Goal: Task Accomplishment & Management: Use online tool/utility

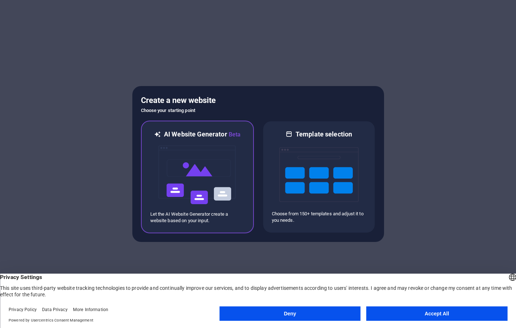
click at [201, 157] on img at bounding box center [197, 175] width 79 height 72
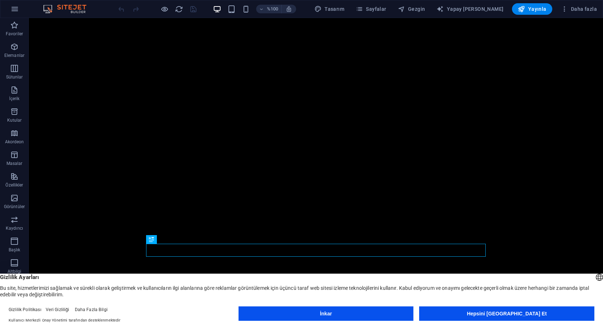
click at [516, 310] on button "Hepsini Kabul Et" at bounding box center [506, 313] width 175 height 14
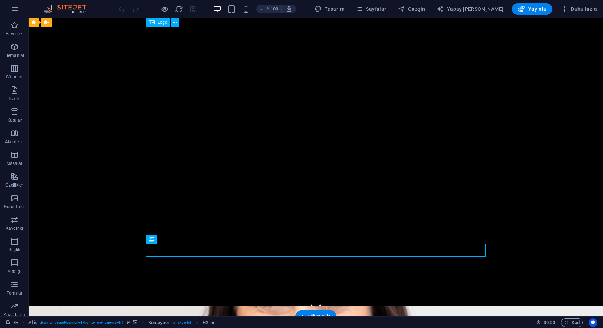
click at [169, 322] on div "Biz Kulüp GTU" at bounding box center [316, 330] width 340 height 17
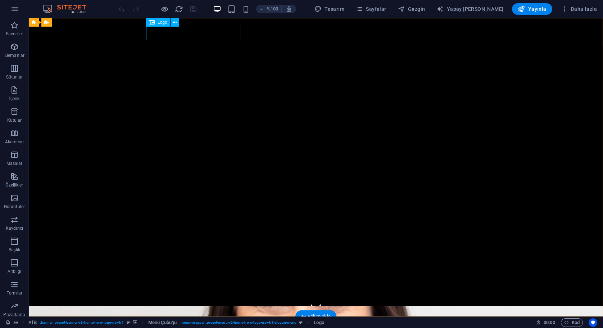
click at [157, 21] on div "Logo" at bounding box center [158, 22] width 24 height 9
click at [163, 22] on span "Logo" at bounding box center [163, 22] width 10 height 4
click at [176, 22] on icon at bounding box center [175, 23] width 4 height 8
click at [152, 24] on icon at bounding box center [152, 22] width 6 height 9
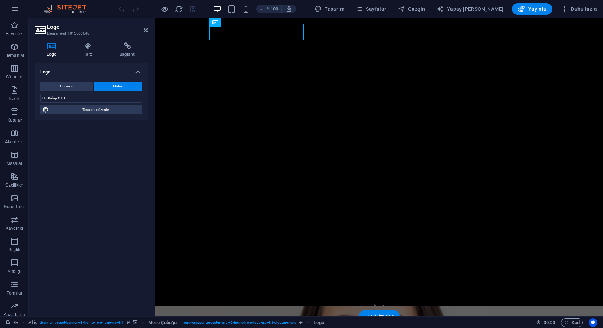
click at [52, 49] on icon at bounding box center [52, 45] width 34 height 7
click at [72, 85] on span "Görüntü" at bounding box center [66, 86] width 13 height 9
select select "DISABLED_OPTION_VALUE"
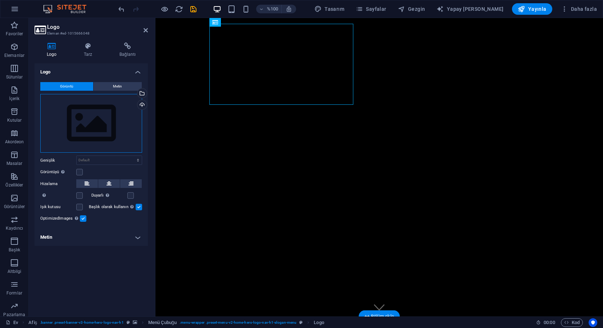
click at [99, 126] on div "Drag files here, click to choose files or select files from Files or our free s…" at bounding box center [91, 123] width 102 height 59
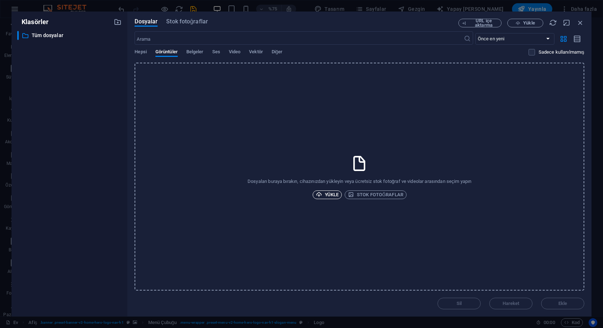
click at [318, 190] on span "YÜKLE" at bounding box center [327, 194] width 23 height 9
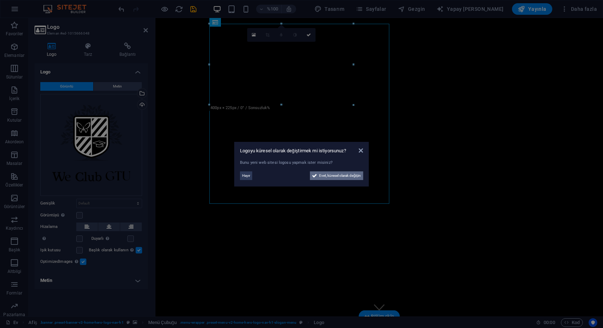
click at [336, 177] on span "Evet, küresel olarak değişin" at bounding box center [340, 175] width 42 height 9
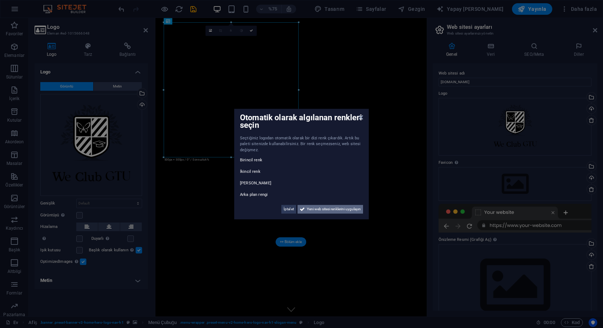
click at [323, 209] on span "Yeni web sitesi renklerini uygulayın" at bounding box center [334, 209] width 54 height 9
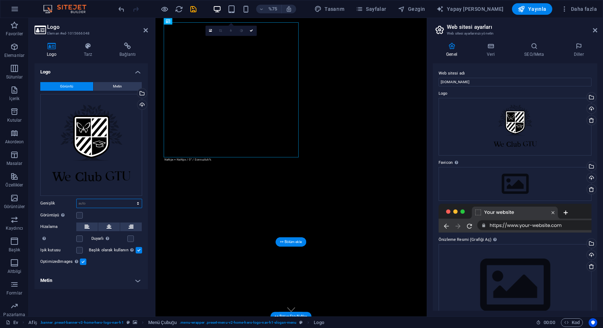
select select "px"
click at [109, 203] on input "500" at bounding box center [109, 203] width 65 height 9
click at [109, 204] on input "500" at bounding box center [109, 203] width 65 height 9
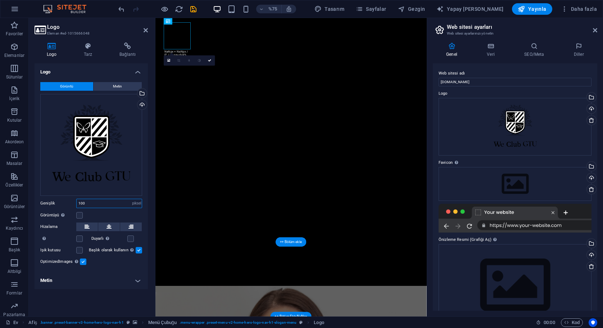
click at [89, 200] on input "100" at bounding box center [109, 203] width 65 height 9
type input "150"
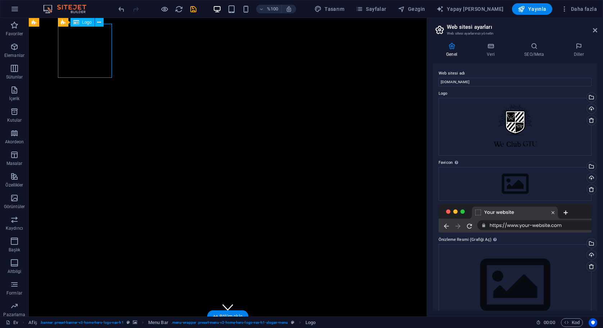
select select "px"
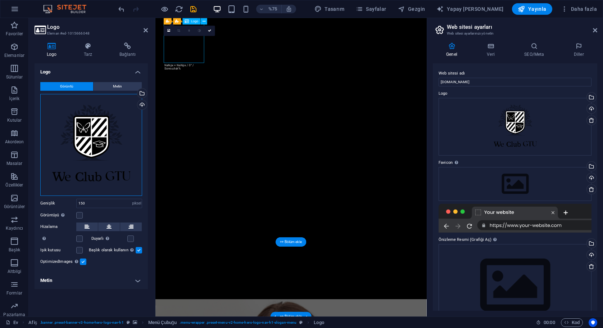
click at [129, 116] on div "Drag files here, click to choose files or select files from Files or our free s…" at bounding box center [91, 145] width 102 height 102
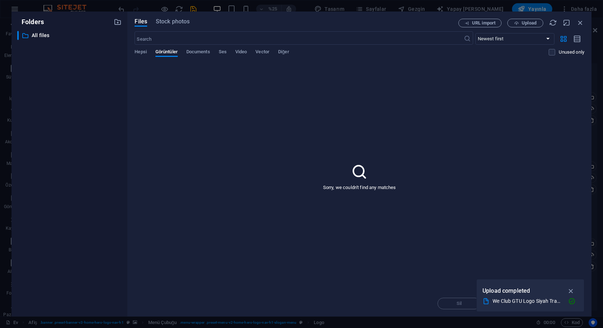
click at [129, 116] on div "Files Stock photos URL import Upload Newest first Oldest first İsim (A-Z) İsim …" at bounding box center [359, 164] width 464 height 305
click at [369, 174] on div "Üzgünüz, herhangi bir eşleşme bulamadık" at bounding box center [360, 177] width 450 height 228
click at [571, 290] on icon "button" at bounding box center [571, 291] width 8 height 8
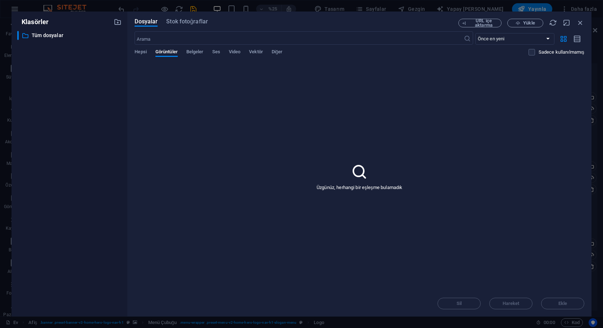
click at [564, 299] on div "Sil Hareket Ekle" at bounding box center [360, 299] width 450 height 19
click at [362, 179] on icon at bounding box center [359, 172] width 18 height 18
click at [138, 51] on span "Hepsi" at bounding box center [141, 52] width 12 height 10
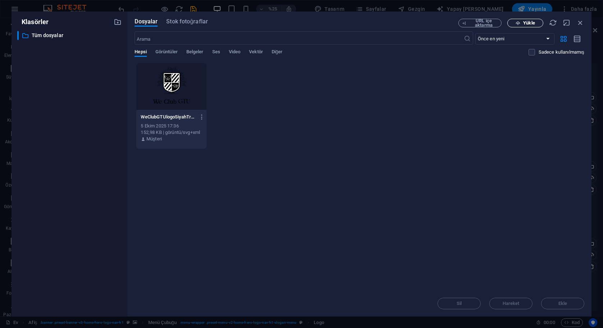
click at [527, 23] on span "Yükle" at bounding box center [529, 23] width 12 height 4
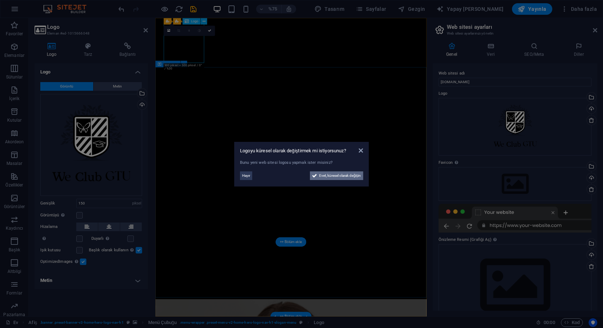
click at [326, 179] on span "Evet, küresel olarak değişin" at bounding box center [340, 175] width 42 height 9
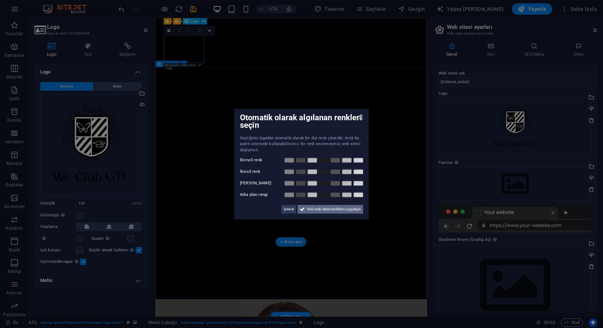
click at [338, 211] on span "Yeni web sitesi renklerini uygulayın" at bounding box center [334, 209] width 54 height 9
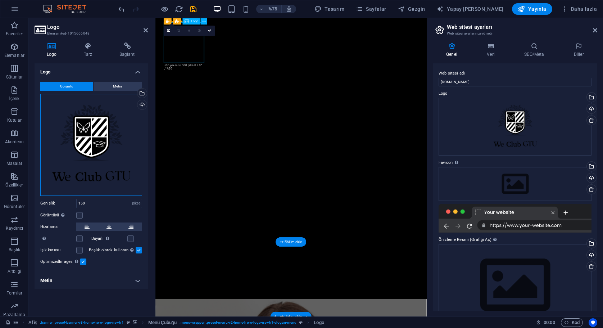
click at [103, 124] on div "Drag files here, click to choose files or select files from Files or our free s…" at bounding box center [91, 145] width 102 height 102
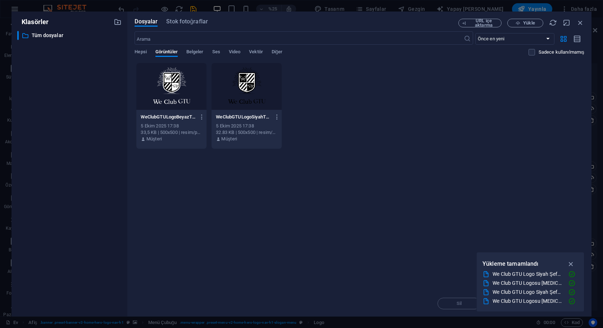
click at [182, 77] on div at bounding box center [171, 86] width 70 height 47
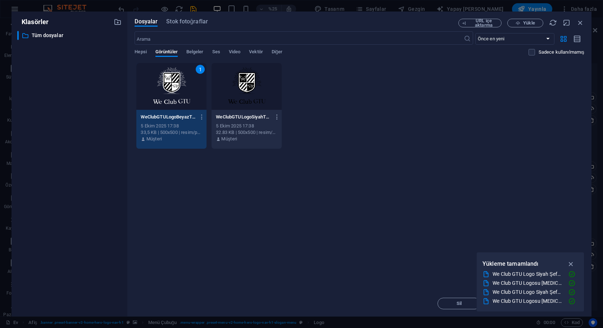
click at [182, 77] on div "1" at bounding box center [171, 86] width 70 height 47
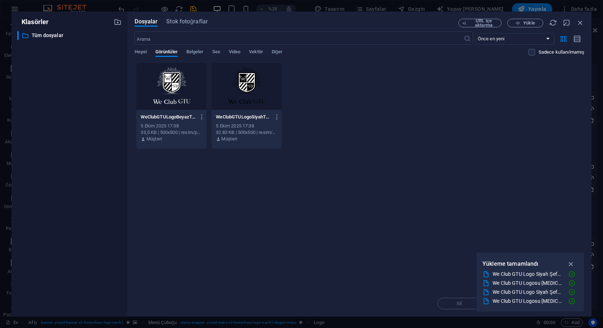
click at [182, 77] on div at bounding box center [171, 86] width 70 height 47
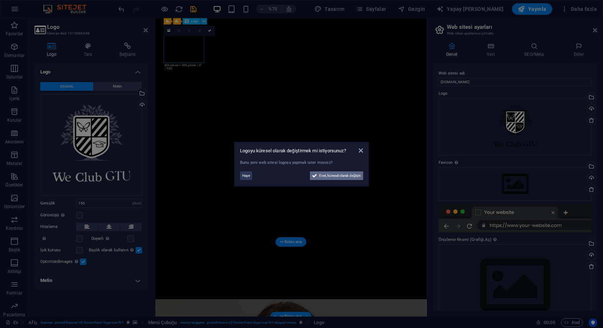
click at [341, 177] on span "Evet, küresel olarak değişin" at bounding box center [340, 175] width 42 height 9
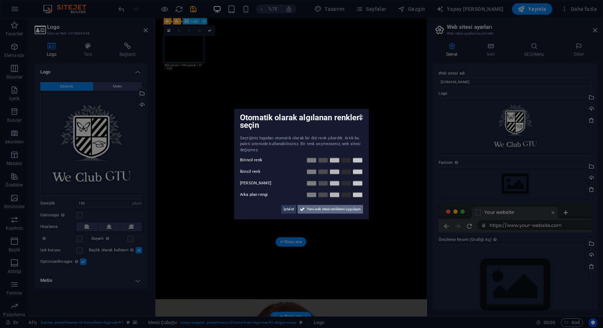
click at [340, 210] on span "Yeni web sitesi renklerini uygulayın" at bounding box center [334, 209] width 54 height 9
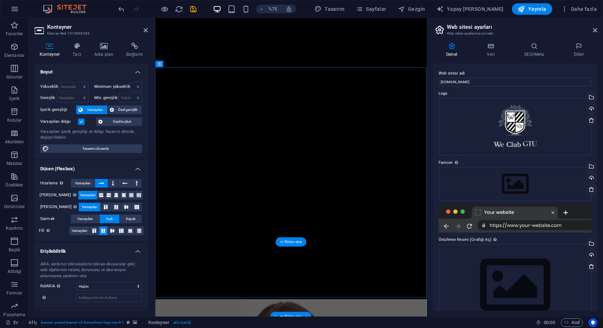
click at [46, 51] on h4 "Konteyner" at bounding box center [51, 49] width 33 height 15
click at [97, 48] on icon at bounding box center [103, 45] width 29 height 7
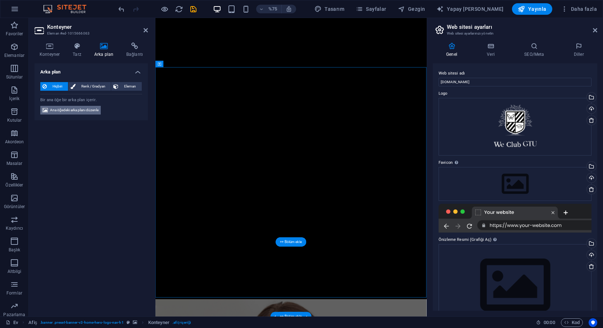
click at [87, 112] on span "Ana öğedeki arka planı düzenle" at bounding box center [74, 110] width 49 height 9
select select "ms"
select select "s"
select select "progressive"
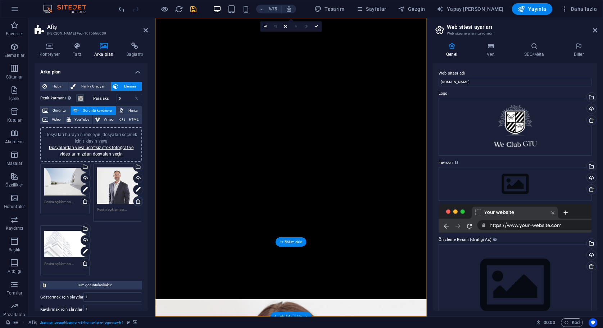
click at [135, 201] on icon at bounding box center [138, 201] width 6 height 6
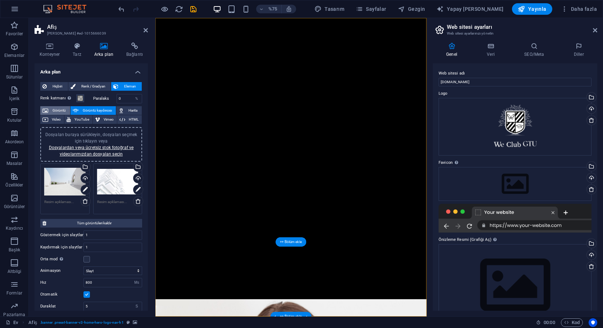
click at [56, 107] on span "Görüntü" at bounding box center [59, 110] width 18 height 9
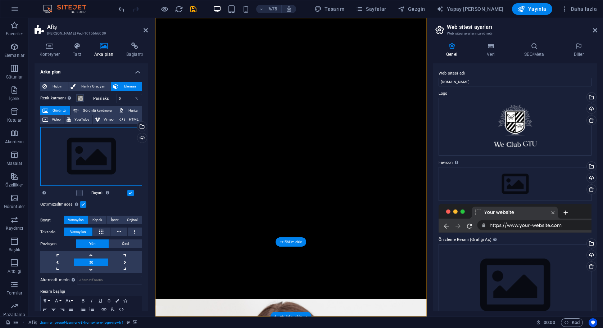
click at [101, 151] on div "Drag files here, click to choose files or select files from Files or our free s…" at bounding box center [91, 156] width 102 height 59
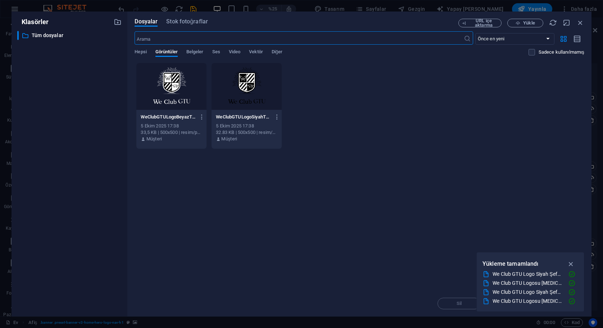
click at [141, 49] on div "Önce en yeni Önce en yaşlı İsim (A-Z) İsim (Z-A) Boyut (0-9) Boyut (9-0) Çözüm …" at bounding box center [360, 47] width 450 height 29
click at [185, 23] on span "Stok fotoğraflar" at bounding box center [187, 21] width 42 height 9
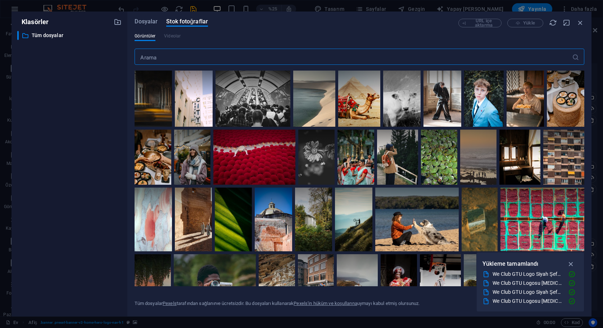
click at [269, 58] on input "text" at bounding box center [353, 57] width 437 height 14
type input "We Club GTU — Official Website Plan (Brief) Purpose A single, trustworthy hub f…"
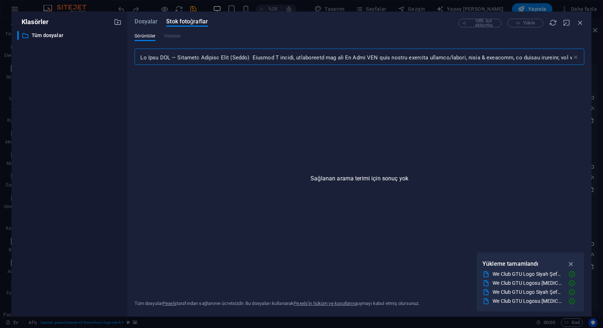
click at [269, 58] on input "text" at bounding box center [353, 57] width 437 height 14
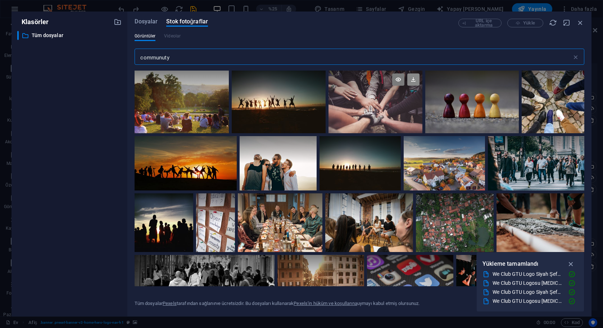
type input "communuty"
click at [412, 78] on icon at bounding box center [413, 79] width 12 height 12
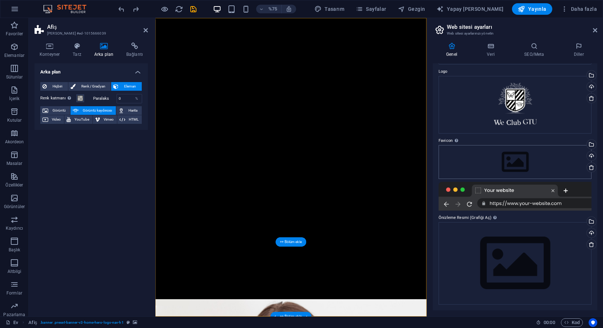
scroll to position [22, 0]
click at [485, 253] on div "Drag files here, click to choose files or select files from Files or our free s…" at bounding box center [514, 263] width 153 height 82
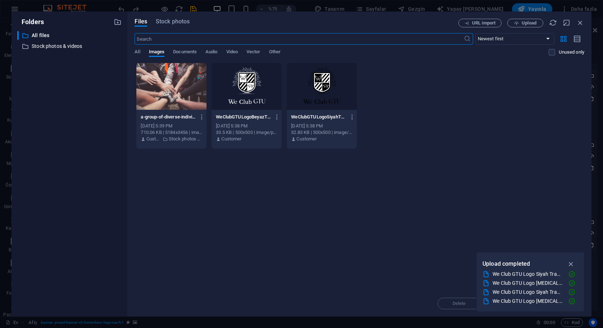
click at [485, 253] on div "Upload completed We Club GTU Logo Siyah Transparan.png We Club GTU Logo Beyaz T…" at bounding box center [530, 282] width 108 height 60
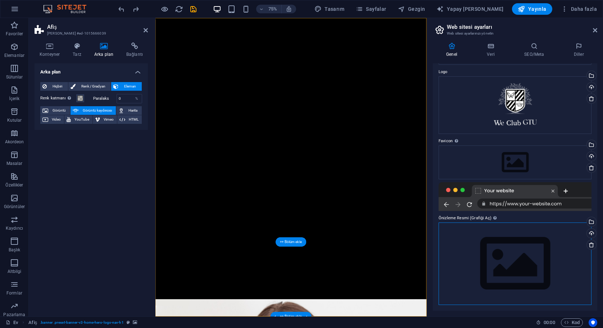
click at [469, 253] on div "Drag files here, click to choose files or select files from Files or our free s…" at bounding box center [514, 263] width 153 height 82
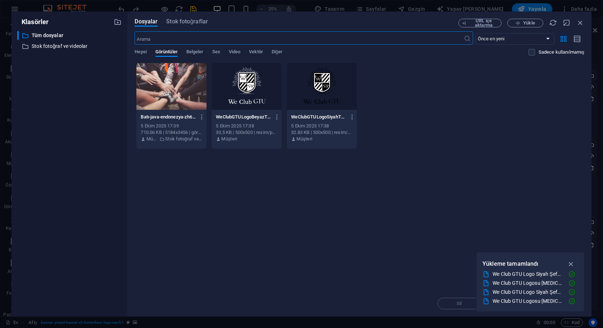
click at [159, 98] on div at bounding box center [171, 86] width 70 height 47
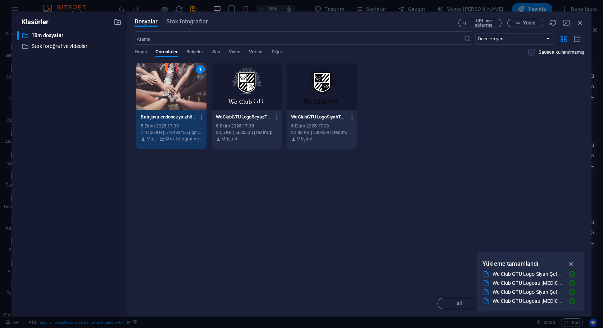
click at [159, 98] on div "1" at bounding box center [171, 86] width 70 height 47
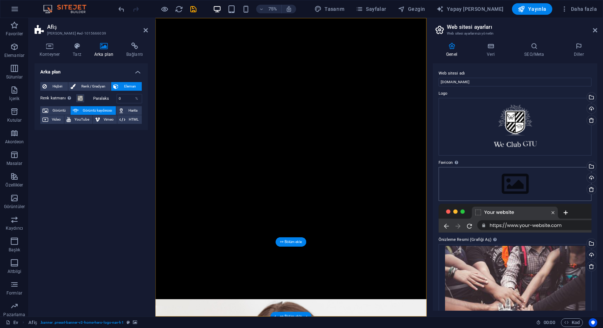
scroll to position [0, 0]
click at [541, 176] on div "Drag files here, click to choose files or select files from Files or our free s…" at bounding box center [514, 184] width 153 height 34
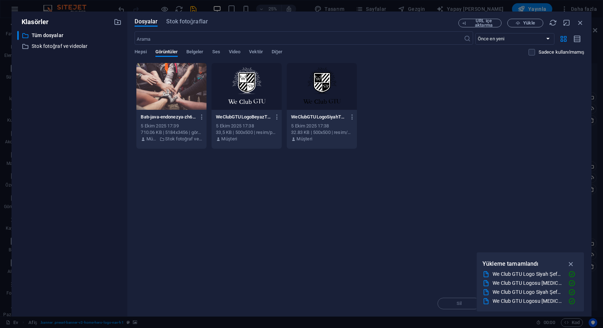
click at [255, 88] on div at bounding box center [247, 86] width 70 height 47
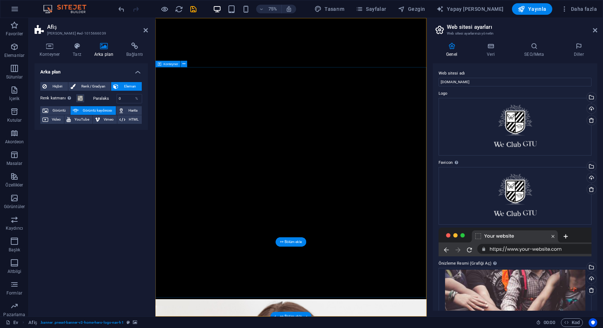
click at [58, 112] on span "Görüntü" at bounding box center [59, 110] width 18 height 9
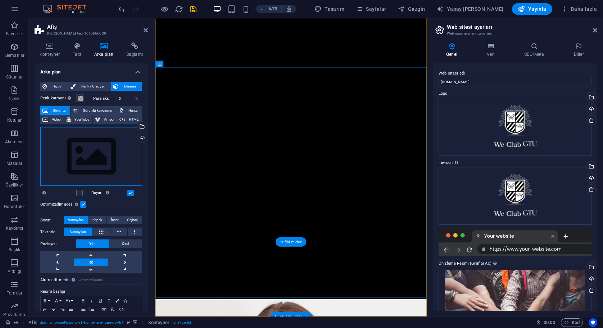
click at [114, 149] on div "Drag files here, click to choose files or select files from Files or our free s…" at bounding box center [91, 156] width 102 height 59
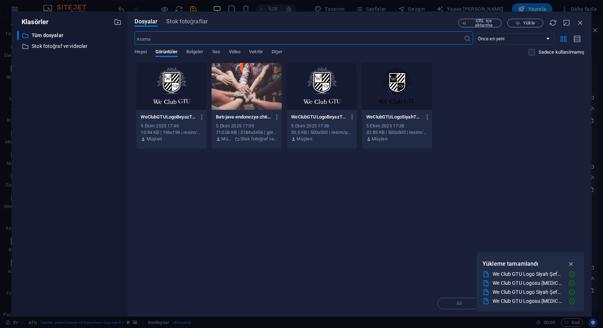
click at [252, 76] on div at bounding box center [247, 86] width 70 height 47
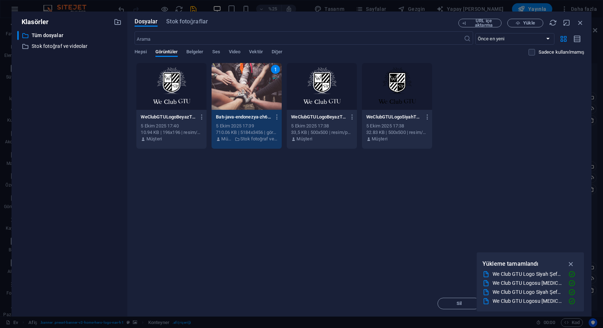
click at [252, 76] on div "1" at bounding box center [247, 86] width 70 height 47
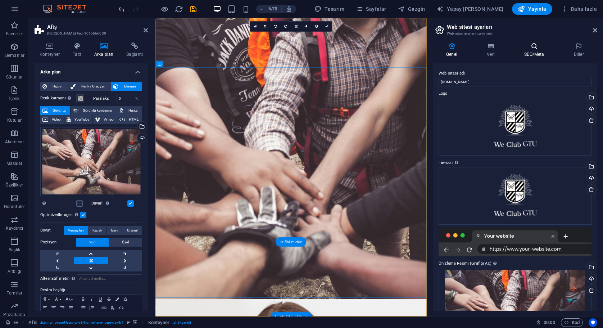
click at [536, 46] on icon at bounding box center [534, 45] width 47 height 7
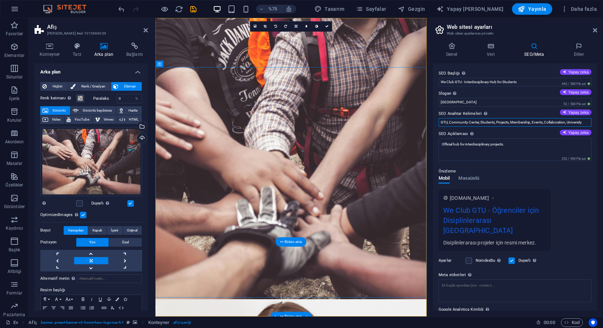
drag, startPoint x: 586, startPoint y: 120, endPoint x: 605, endPoint y: 119, distance: 18.7
click at [603, 119] on html "We Club GTU Home Favoriler Elemanlar Sütunlar İçerik Kutular Akordeon Masalar Ö…" at bounding box center [301, 164] width 603 height 328
click at [85, 107] on span "Görüntü kaydırıcısı" at bounding box center [97, 110] width 33 height 9
select select "ms"
select select "s"
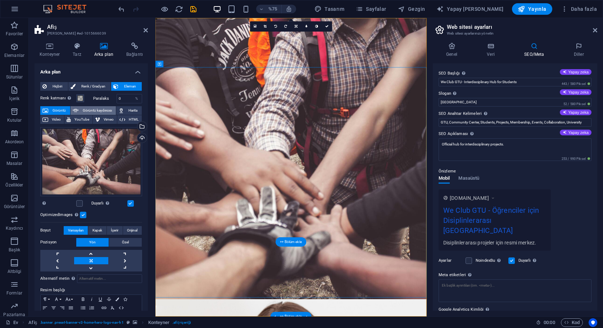
select select "progressive"
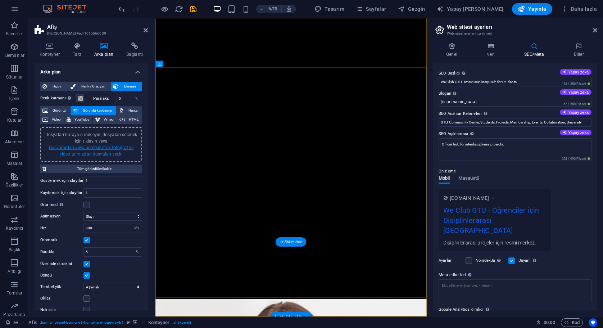
click at [89, 149] on link "Dosyalardan veya ücretsiz stok fotoğraf ve videolarımızdan dosyaları seçin" at bounding box center [91, 151] width 85 height 12
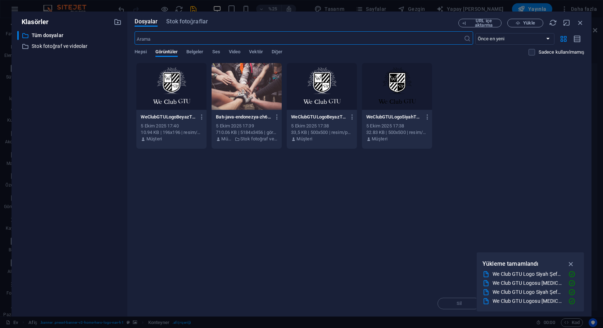
click at [230, 95] on div at bounding box center [247, 86] width 70 height 47
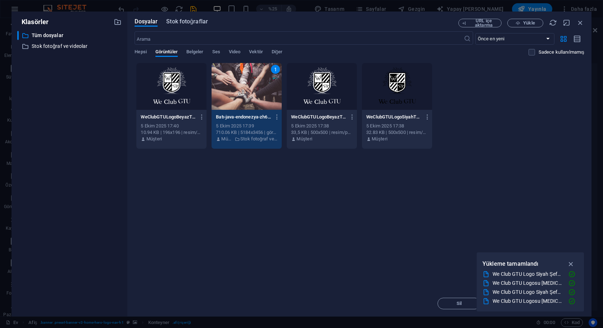
click at [184, 19] on span "Stok fotoğraflar" at bounding box center [187, 21] width 42 height 9
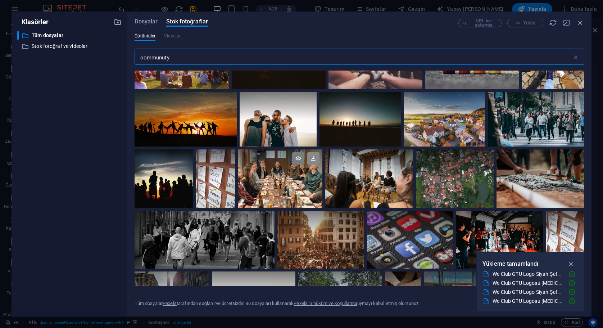
scroll to position [46, 0]
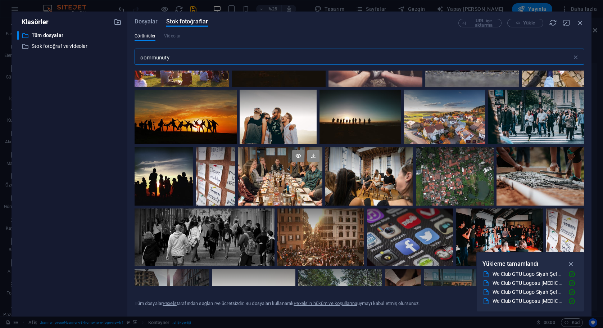
click at [313, 155] on icon at bounding box center [313, 156] width 12 height 12
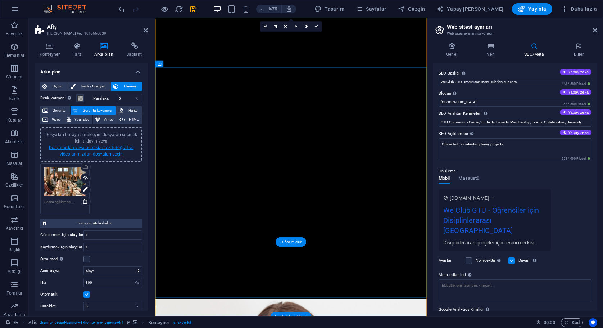
click at [96, 149] on link "Dosyalardan veya ücretsiz stok fotoğraf ve videolarımızdan dosyaları seçin" at bounding box center [91, 151] width 85 height 12
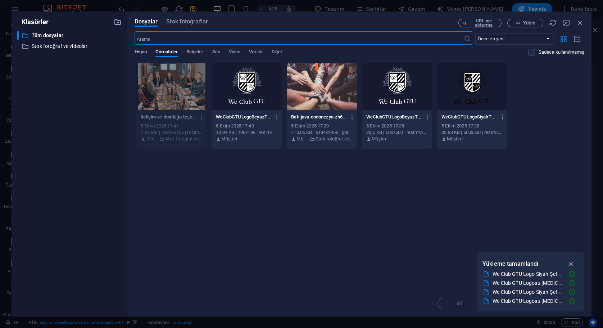
click at [140, 50] on span "Hepsi" at bounding box center [141, 52] width 12 height 10
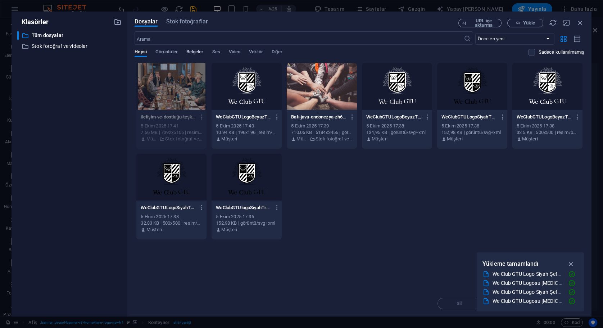
click at [191, 51] on span "Belgeler" at bounding box center [194, 52] width 17 height 10
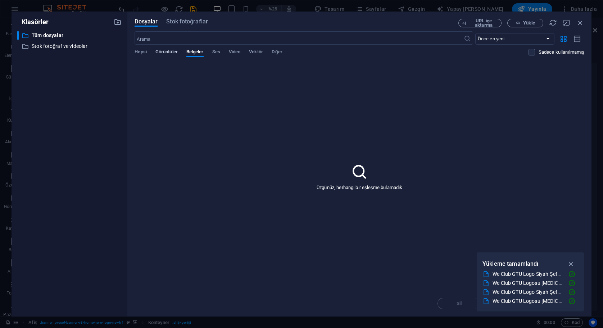
click at [167, 51] on span "Görüntüler" at bounding box center [166, 52] width 22 height 10
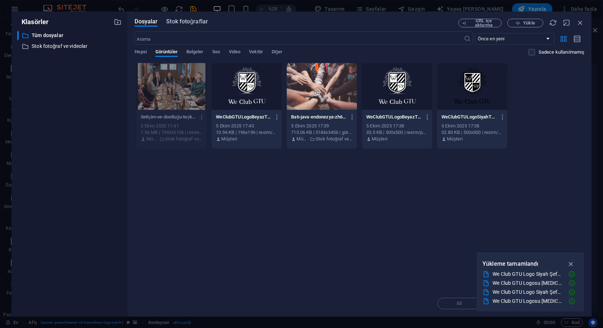
click at [194, 19] on span "Stok fotoğraflar" at bounding box center [187, 21] width 42 height 9
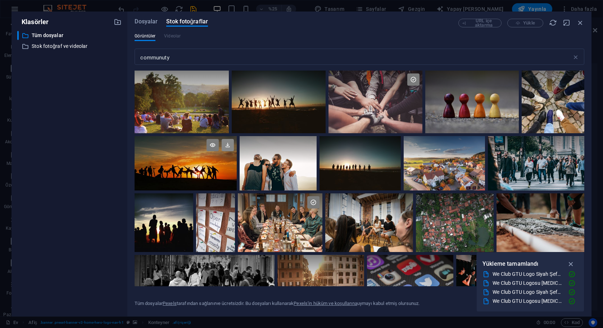
click at [229, 142] on icon at bounding box center [228, 145] width 12 height 12
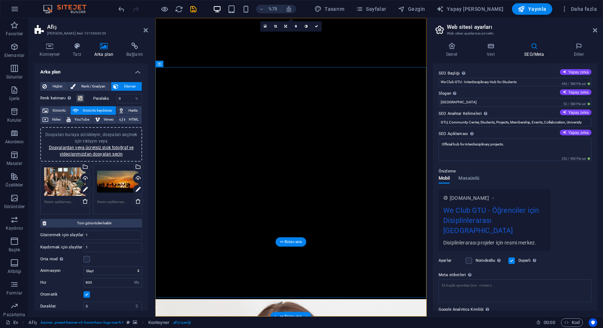
click at [91, 150] on div "Dosyaları buraya sürükleyin, dosyaları seçmek için tıklayın veya Dosyalardan ve…" at bounding box center [91, 144] width 93 height 26
click at [94, 133] on span "Dosyaları buraya sürükleyin, dosyaları seçmek için tıklayın veya Dosyalardan ve…" at bounding box center [91, 144] width 92 height 24
click at [115, 147] on link "Dosyalardan veya ücretsiz stok fotoğraf ve videolarımızdan dosyaları seçin" at bounding box center [91, 151] width 85 height 12
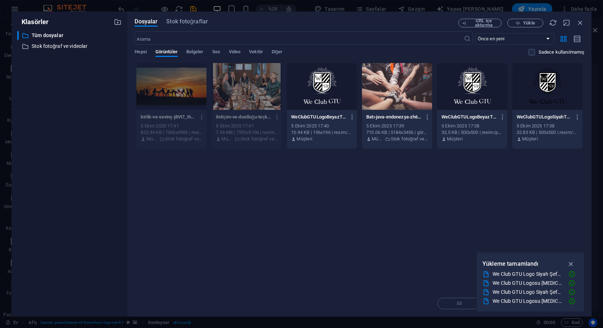
click at [404, 90] on div at bounding box center [397, 86] width 70 height 47
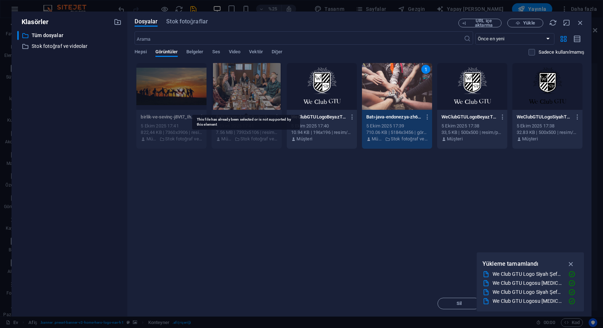
click at [258, 79] on div at bounding box center [247, 86] width 70 height 47
click at [182, 92] on div at bounding box center [171, 86] width 70 height 47
click at [572, 262] on icon "button" at bounding box center [571, 264] width 8 height 8
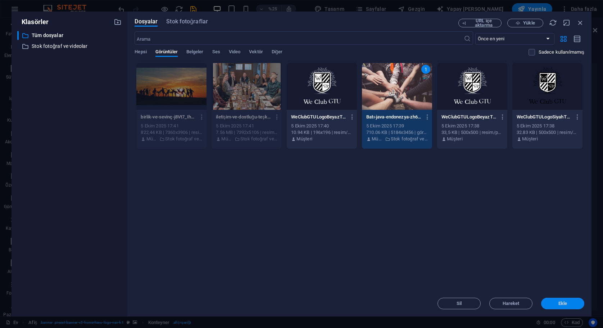
click at [562, 305] on span "Ekle" at bounding box center [562, 303] width 9 height 4
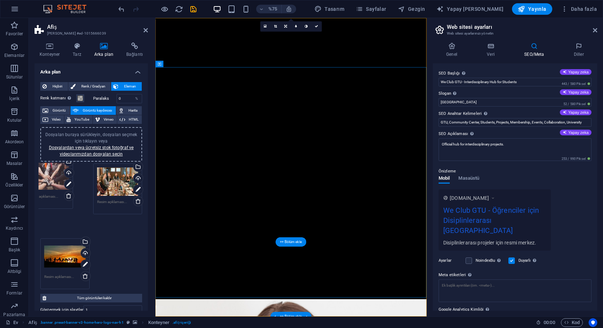
drag, startPoint x: 69, startPoint y: 244, endPoint x: 53, endPoint y: 185, distance: 61.1
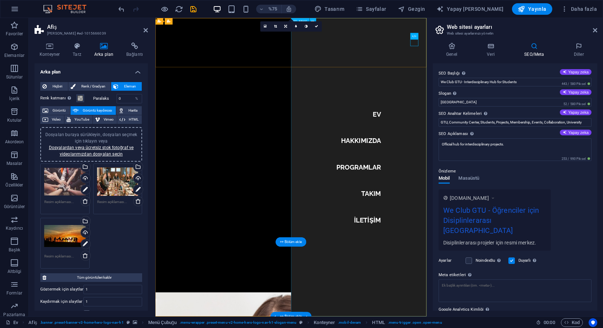
click at [453, 146] on nav "EV HAKKIMIZDA PROGRAMLAR TAKIM İLETİŞİM" at bounding box center [426, 216] width 181 height 397
select select
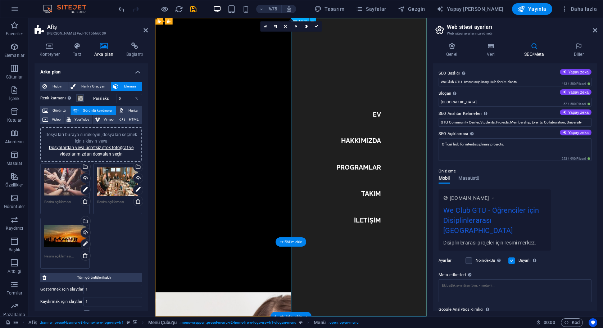
select select
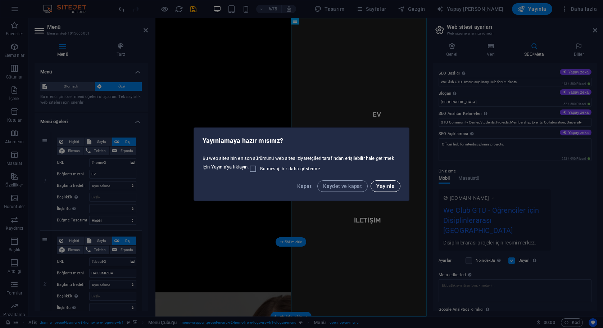
click at [390, 185] on span "Yayınla" at bounding box center [385, 186] width 18 height 6
checkbox input "false"
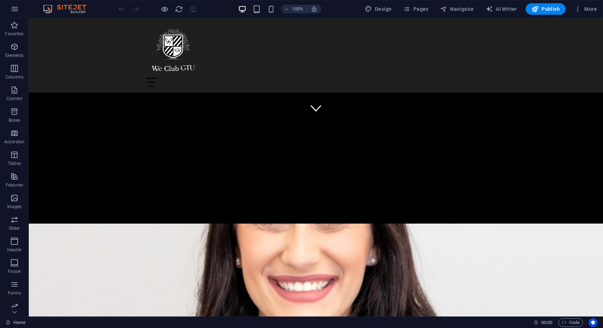
scroll to position [176, 0]
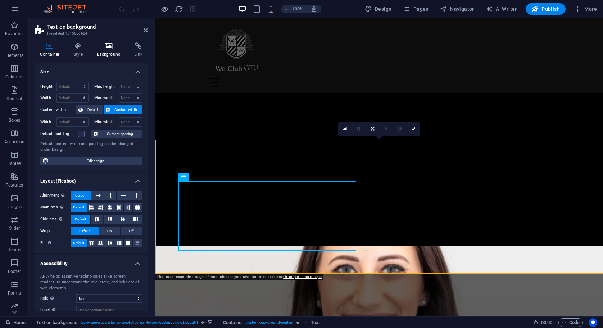
click at [104, 45] on icon at bounding box center [108, 45] width 35 height 7
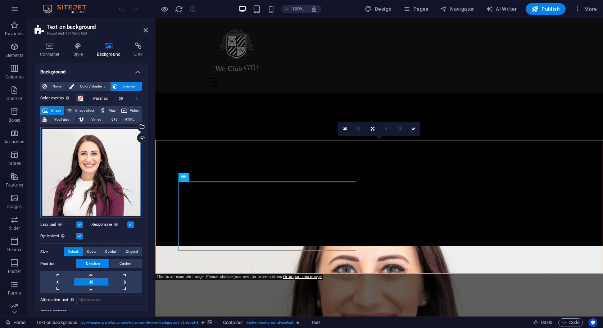
click at [108, 164] on div "Drag files here, click to choose files or select files from Files or our free s…" at bounding box center [91, 172] width 102 height 91
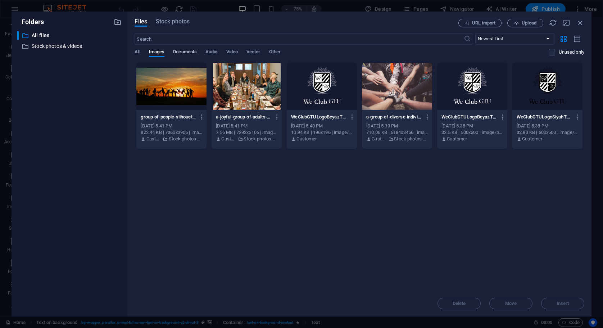
click at [190, 51] on span "Documents" at bounding box center [185, 52] width 24 height 10
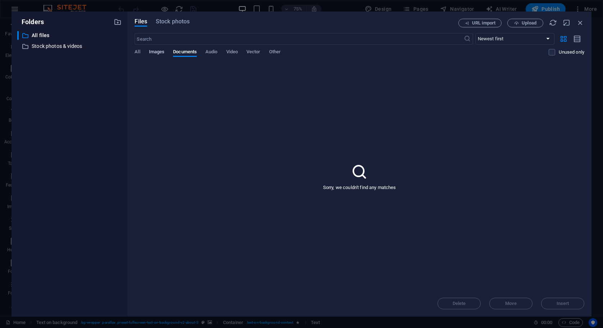
click at [157, 49] on span "Images" at bounding box center [157, 52] width 16 height 10
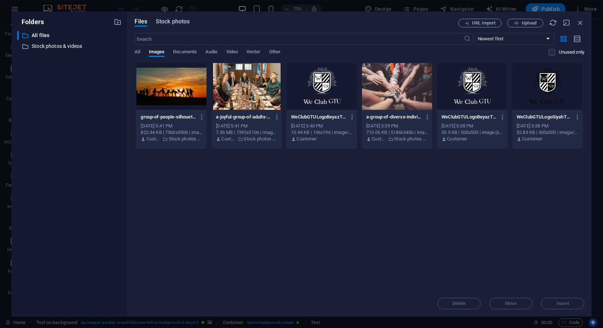
click at [172, 22] on span "Stock photos" at bounding box center [173, 21] width 34 height 9
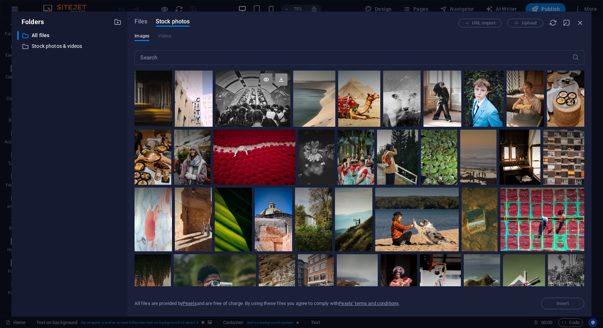
click at [283, 80] on icon at bounding box center [281, 79] width 12 height 12
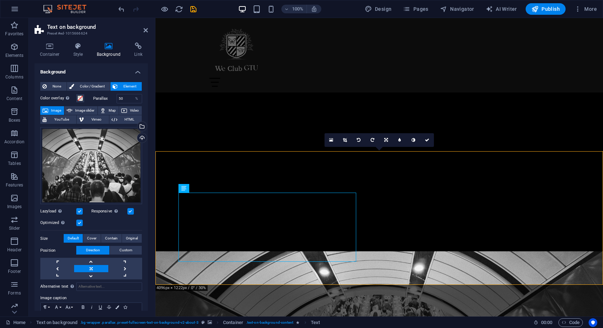
scroll to position [168, 0]
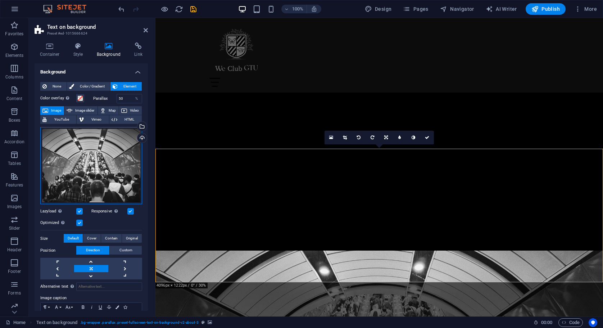
click at [97, 168] on div "Drag files here, click to choose files or select files from Files or our free s…" at bounding box center [91, 165] width 102 height 77
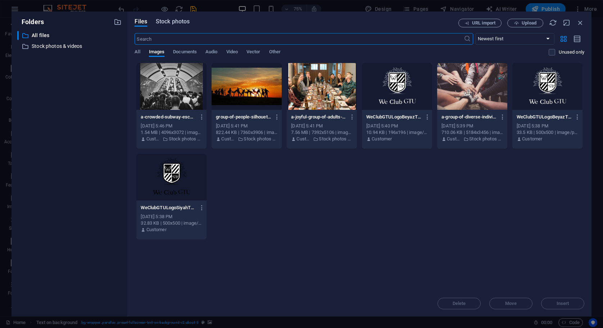
click at [182, 24] on span "Stock photos" at bounding box center [173, 21] width 34 height 9
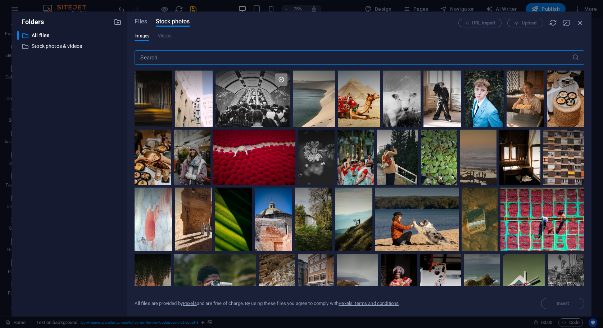
click at [165, 58] on input "text" at bounding box center [353, 57] width 437 height 14
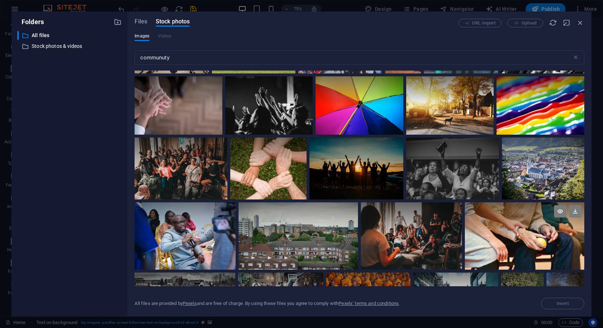
scroll to position [305, 0]
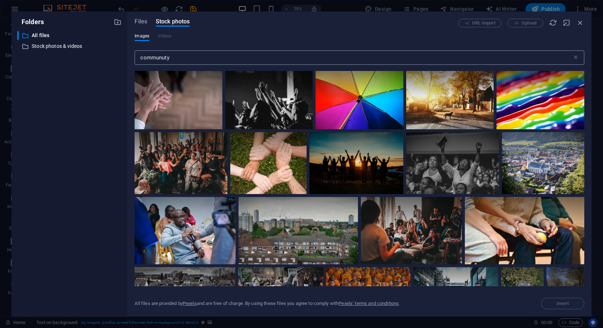
click at [292, 58] on input "communuty" at bounding box center [353, 57] width 437 height 14
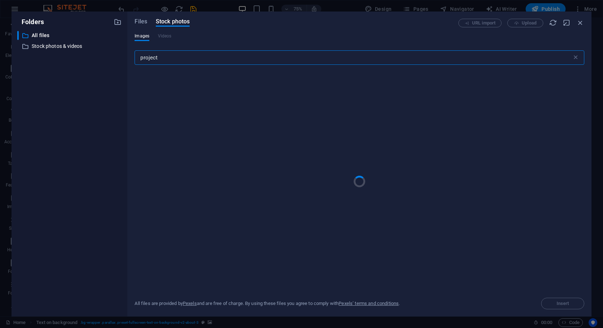
type input "project"
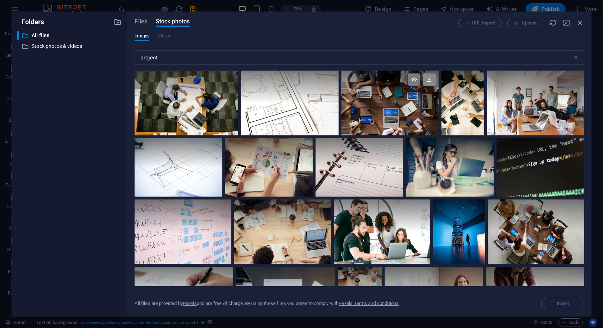
click at [430, 82] on icon at bounding box center [429, 79] width 12 height 12
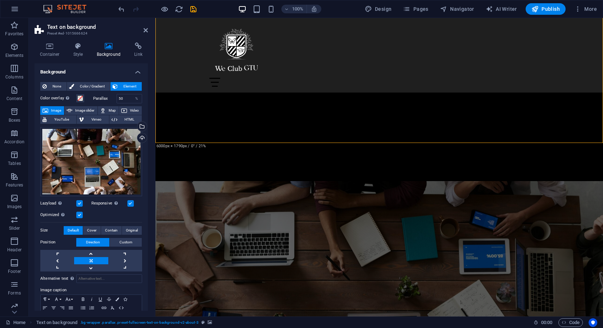
scroll to position [307, 0]
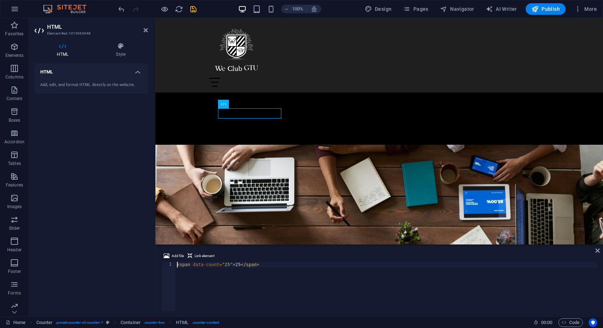
drag, startPoint x: 244, startPoint y: 113, endPoint x: 261, endPoint y: 115, distance: 17.4
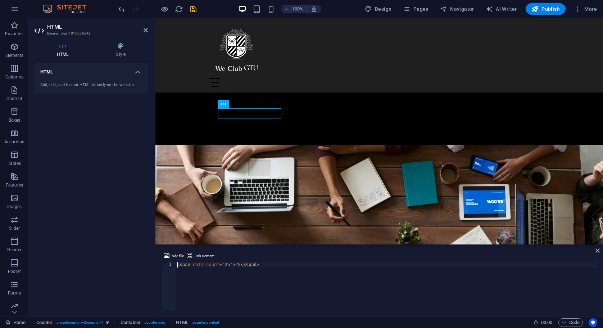
click at [114, 82] on div "Add, edit, and format HTML directly on the website." at bounding box center [91, 85] width 102 height 6
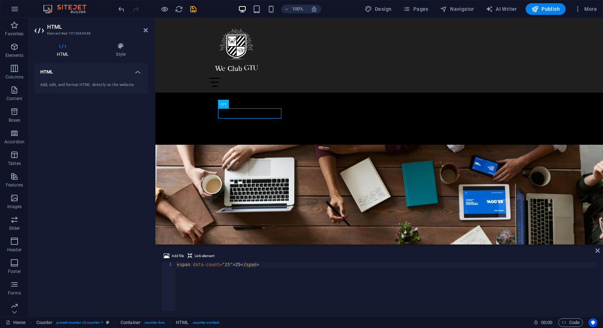
click at [115, 74] on h4 "HTML" at bounding box center [91, 69] width 113 height 13
click at [222, 104] on icon at bounding box center [223, 104] width 5 height 9
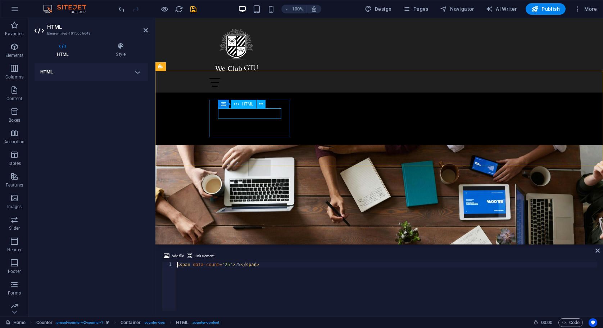
click at [246, 104] on span "HTML" at bounding box center [248, 104] width 12 height 4
click at [260, 104] on icon at bounding box center [261, 104] width 4 height 8
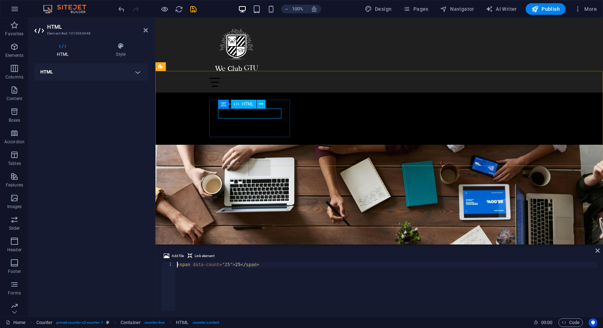
click at [136, 71] on h4 "HTML" at bounding box center [91, 71] width 113 height 17
click at [129, 78] on div "Add, edit, and format HTML directly on the website." at bounding box center [91, 85] width 113 height 18
click at [128, 79] on div "Add, edit, and format HTML directly on the website." at bounding box center [91, 85] width 113 height 18
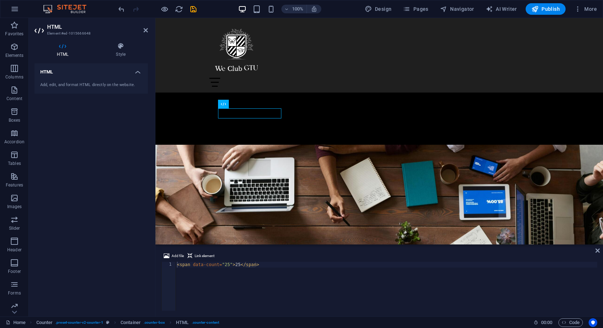
click at [126, 80] on div "Add, edit, and format HTML directly on the website." at bounding box center [91, 85] width 113 height 18
click at [47, 79] on div "Add, edit, and format HTML directly on the website." at bounding box center [91, 85] width 113 height 18
click at [47, 78] on div "Add, edit, and format HTML directly on the website." at bounding box center [91, 85] width 113 height 18
click at [69, 51] on h4 "HTML" at bounding box center [64, 49] width 59 height 15
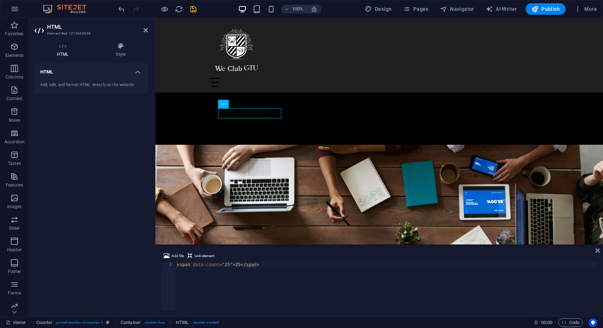
click at [69, 51] on h4 "HTML" at bounding box center [64, 49] width 59 height 15
click at [114, 50] on h4 "Style" at bounding box center [121, 49] width 54 height 15
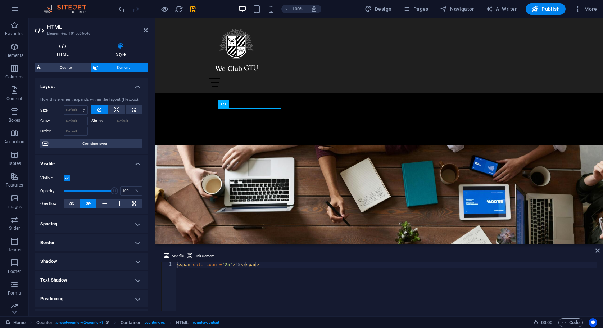
click at [63, 46] on icon at bounding box center [63, 45] width 56 height 7
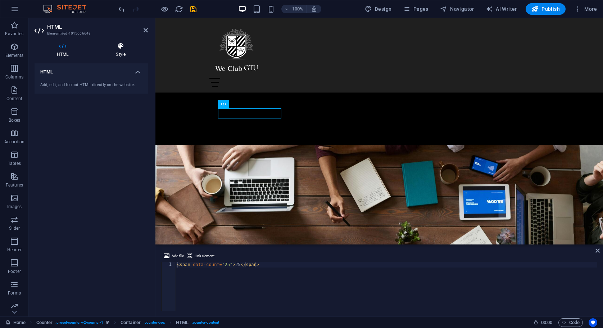
click at [121, 43] on icon at bounding box center [121, 45] width 54 height 7
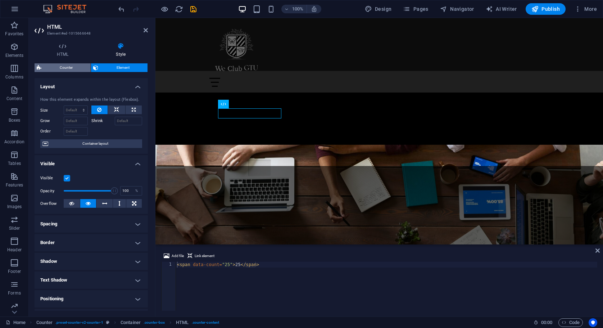
click at [71, 66] on span "Counter" at bounding box center [66, 67] width 45 height 9
select select "rem"
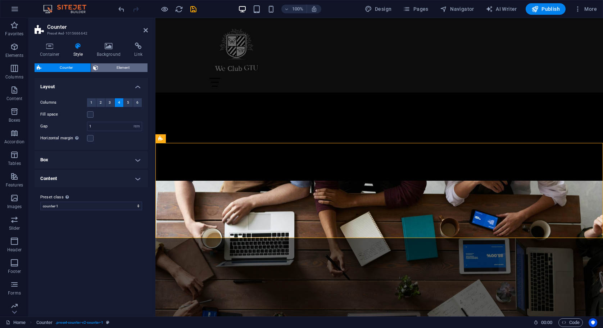
click at [115, 68] on span "Element" at bounding box center [122, 67] width 45 height 9
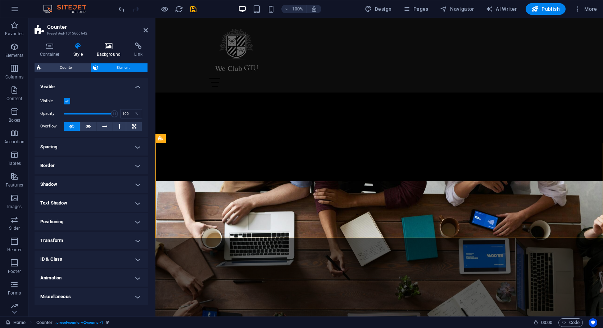
click at [122, 51] on h4 "Background" at bounding box center [110, 49] width 38 height 15
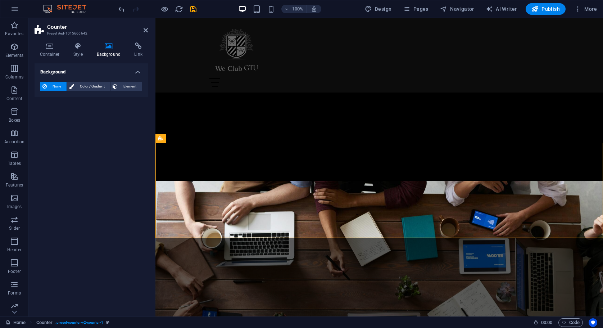
click at [67, 40] on div "Container Style Background Link Size Height Default px rem % vh vw Min. height …" at bounding box center [91, 177] width 125 height 280
click at [80, 47] on icon at bounding box center [78, 45] width 21 height 7
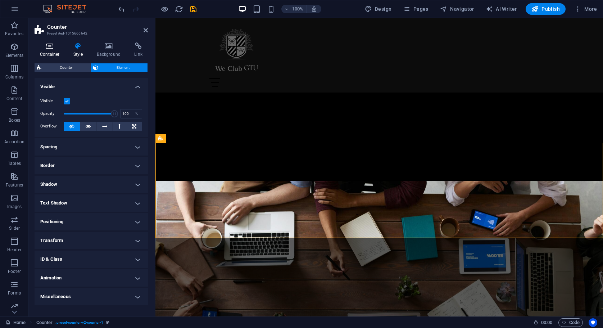
click at [51, 51] on h4 "Container" at bounding box center [51, 49] width 33 height 15
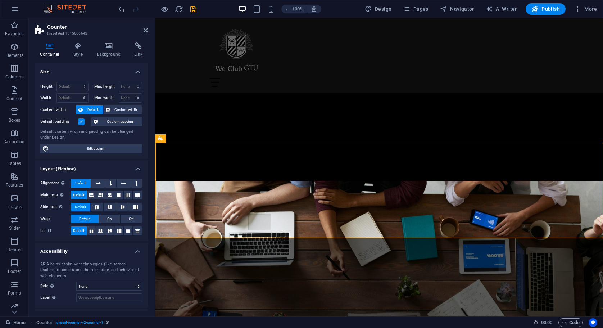
click at [149, 30] on aside "Counter Preset #ed-1015666642 Container Style Background Link Size Height Defau…" at bounding box center [92, 167] width 127 height 298
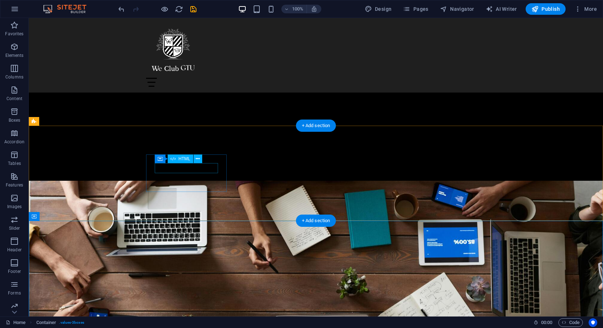
click at [197, 159] on icon at bounding box center [198, 159] width 4 height 8
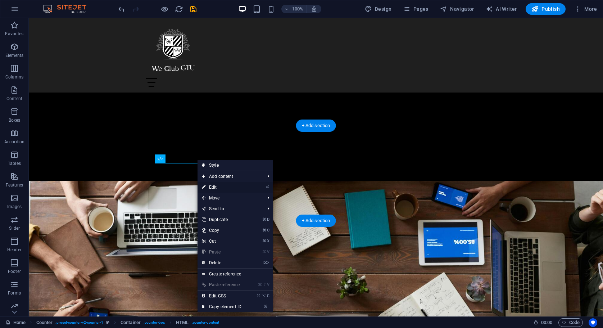
click at [214, 185] on link "⏎ Edit" at bounding box center [221, 187] width 48 height 11
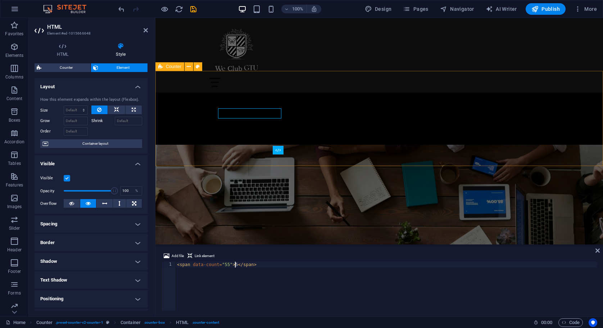
scroll to position [0, 5]
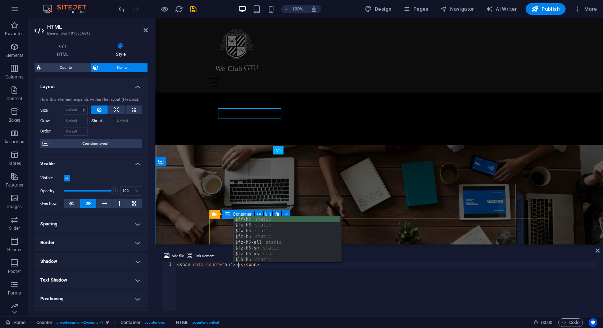
type textarea "<span data-count="55">55</span>"
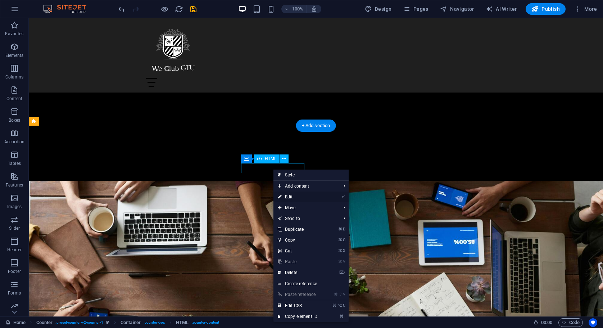
click at [306, 195] on link "⏎ Edit" at bounding box center [297, 196] width 48 height 11
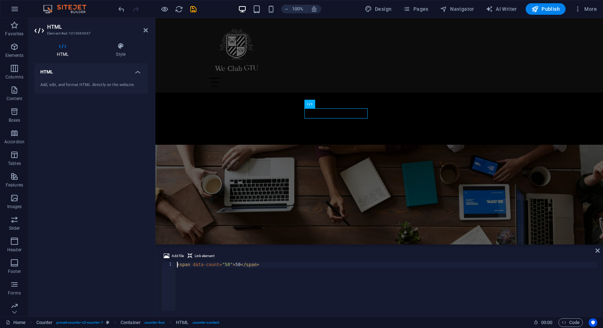
click at [229, 264] on div "< span data-count = "50" > 50 </ span >" at bounding box center [387, 292] width 422 height 60
click at [237, 266] on div "< span data-count = "5" > 50 </ span >" at bounding box center [387, 292] width 422 height 60
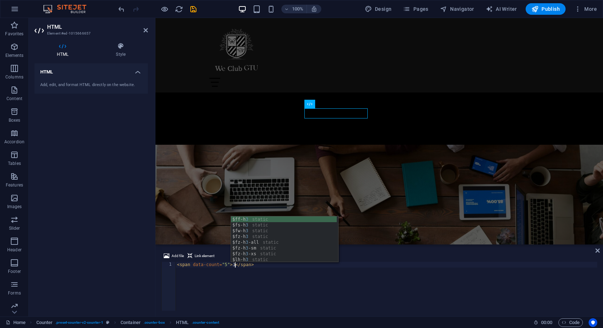
scroll to position [0, 5]
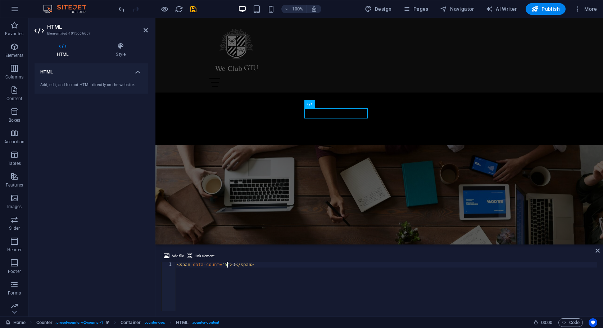
click at [228, 265] on div "< span data-count = "5" > 3 </ span >" at bounding box center [387, 292] width 422 height 60
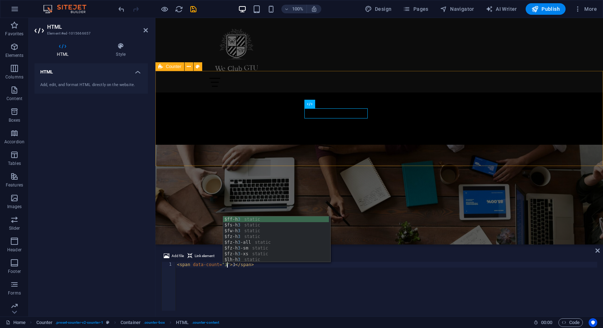
type textarea "<span data-count="3">3</span>"
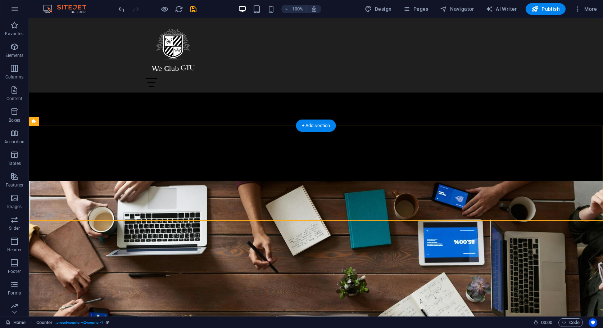
click at [429, 181] on figure at bounding box center [316, 284] width 574 height 207
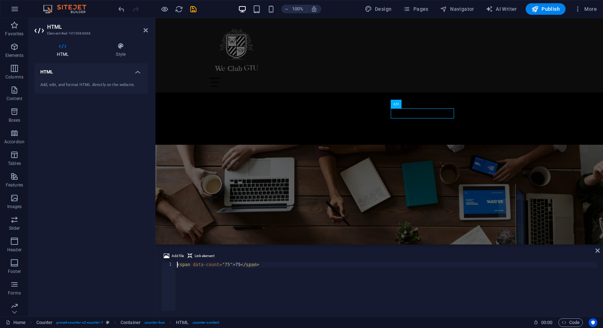
click at [229, 265] on div "< span data-count = "75" > 75 </ span >" at bounding box center [387, 292] width 422 height 60
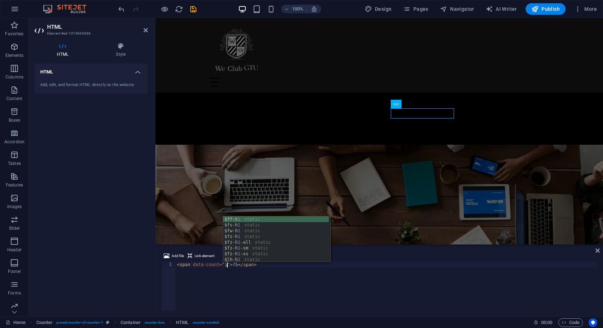
click at [238, 263] on div "< span data-count = "1" > 75 </ span >" at bounding box center [387, 292] width 422 height 60
type textarea "<span data-count="1">1</span>"
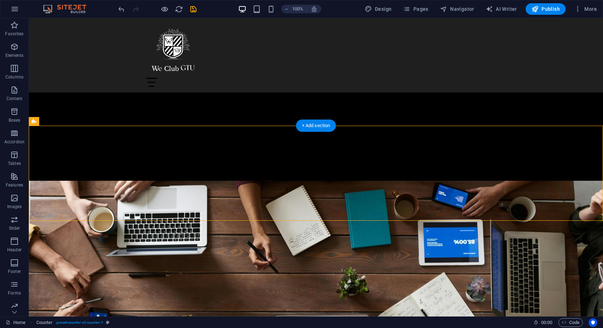
click at [519, 181] on figure at bounding box center [316, 284] width 574 height 207
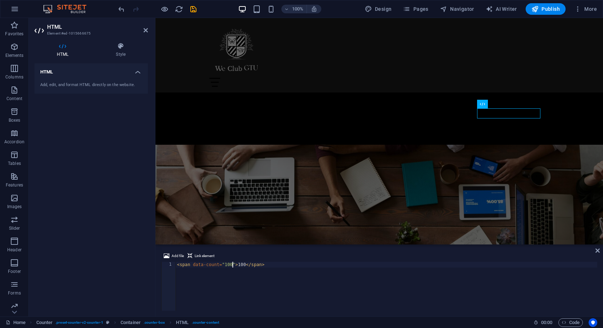
click at [232, 266] on div "< span data-count = "100" > 100 </ span >" at bounding box center [387, 292] width 422 height 60
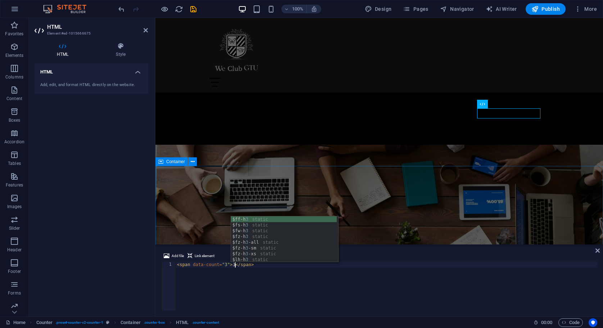
type textarea "<span data-count="3">3</span>"
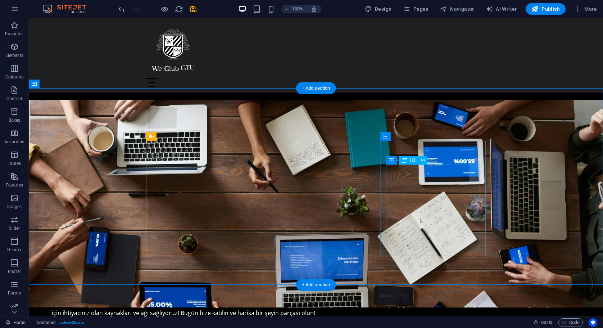
scroll to position [441, 0]
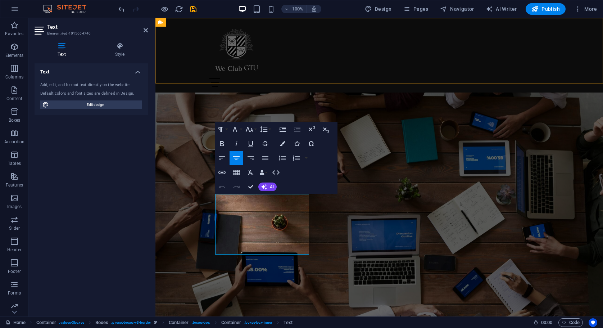
click at [463, 74] on div "EV HAKKIMIZDA PROGRAMLAR TAKIM İLETİŞİM" at bounding box center [378, 55] width 447 height 74
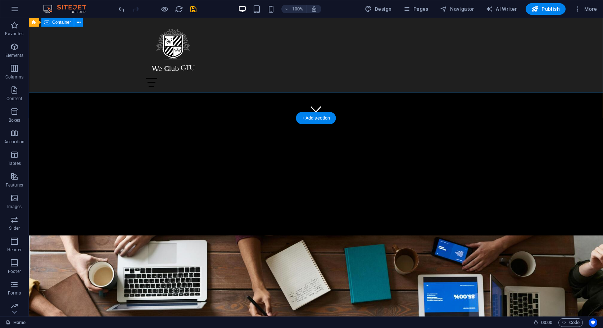
scroll to position [198, 0]
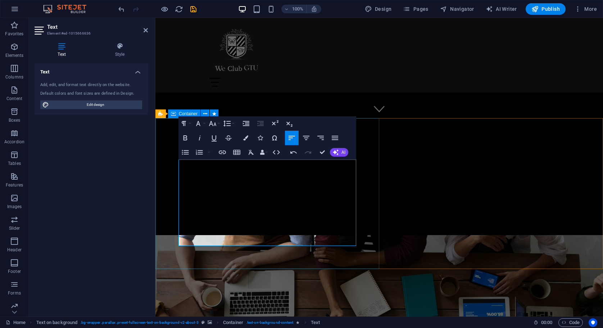
drag, startPoint x: 231, startPoint y: 240, endPoint x: 172, endPoint y: 159, distance: 99.1
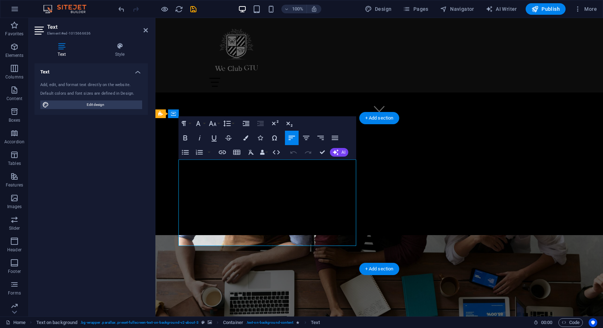
drag, startPoint x: 288, startPoint y: 240, endPoint x: 179, endPoint y: 164, distance: 132.8
click at [186, 137] on icon "button" at bounding box center [185, 137] width 9 height 9
click at [203, 122] on button "Font Family" at bounding box center [200, 123] width 14 height 14
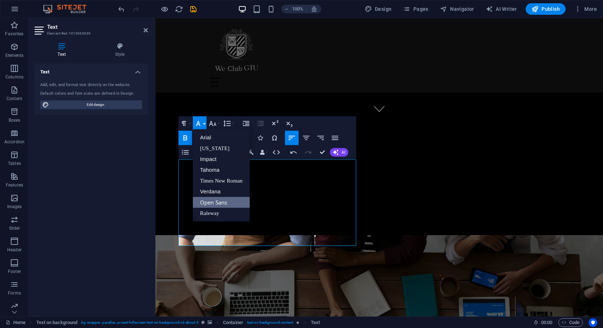
scroll to position [0, 0]
click at [204, 122] on button "Font Family" at bounding box center [200, 123] width 14 height 14
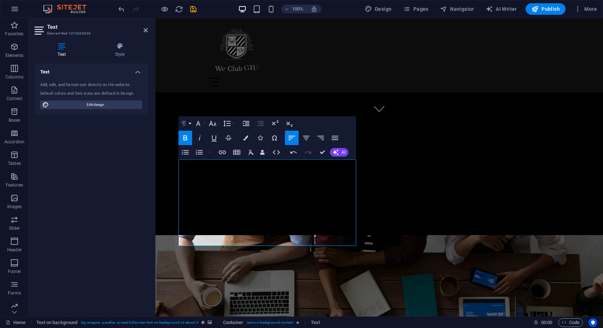
click at [191, 124] on button "Paragraph Format" at bounding box center [185, 123] width 14 height 14
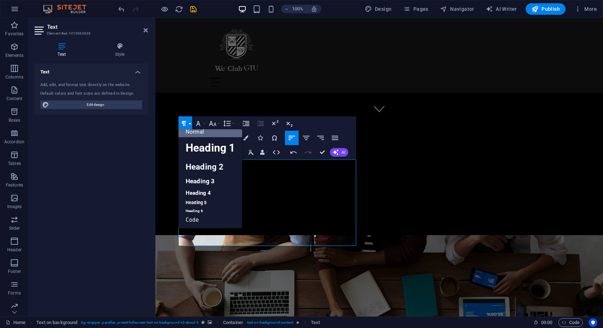
scroll to position [5, 0]
click at [191, 124] on button "Paragraph Format" at bounding box center [185, 123] width 14 height 14
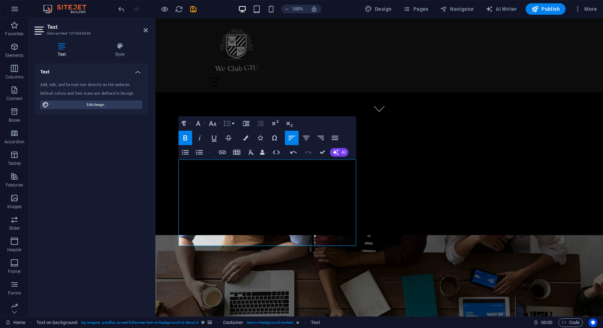
click at [222, 124] on button "Line Height" at bounding box center [229, 123] width 14 height 14
click at [220, 124] on button "Font Size" at bounding box center [214, 123] width 14 height 14
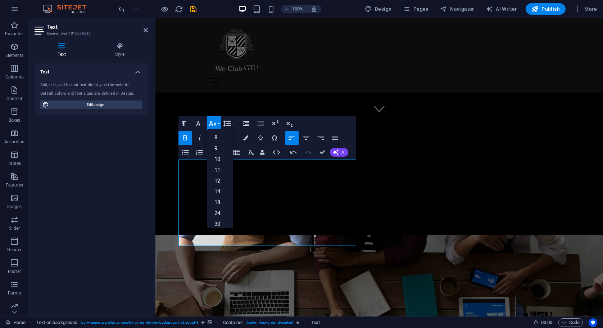
click at [219, 124] on button "Font Size" at bounding box center [214, 123] width 14 height 14
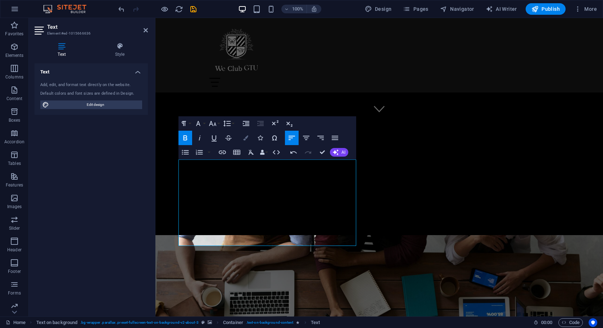
click at [244, 140] on icon "button" at bounding box center [245, 137] width 5 height 5
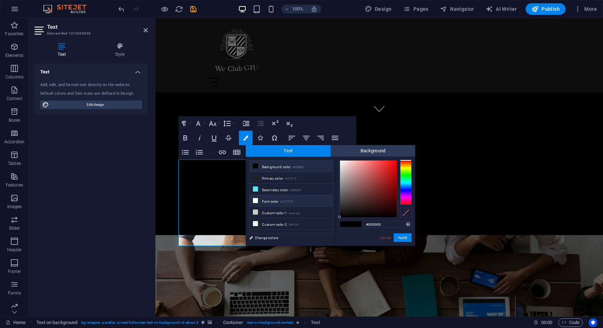
click at [271, 203] on li "Font color #FFFFFF" at bounding box center [291, 201] width 83 height 12
type input "#ffffff"
click at [405, 236] on button "Apply" at bounding box center [403, 237] width 18 height 9
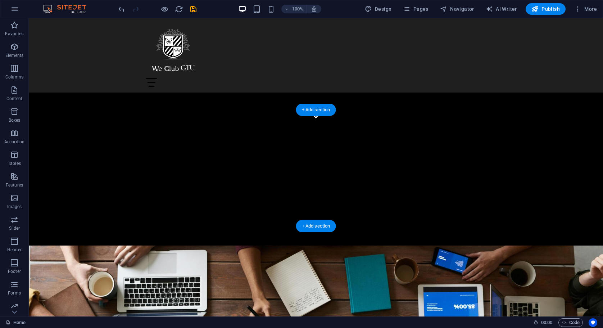
scroll to position [189, 0]
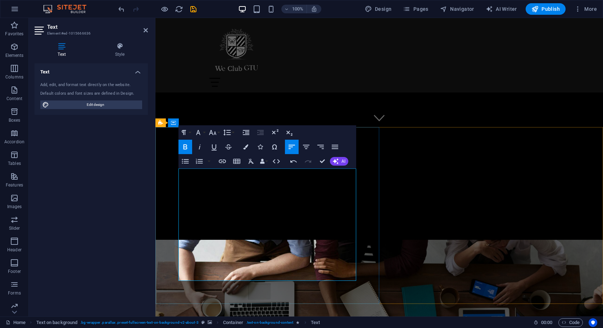
drag, startPoint x: 226, startPoint y: 278, endPoint x: 179, endPoint y: 269, distance: 47.8
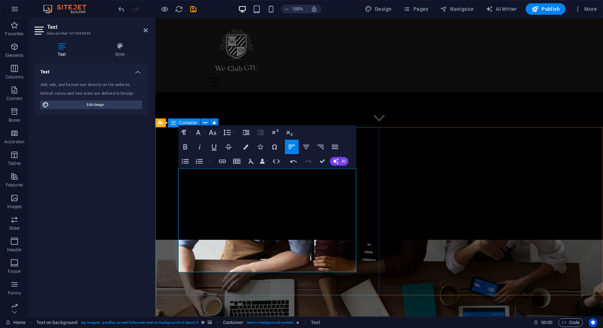
drag, startPoint x: 323, startPoint y: 267, endPoint x: 176, endPoint y: 265, distance: 146.8
click at [245, 144] on button "Colors" at bounding box center [246, 147] width 14 height 14
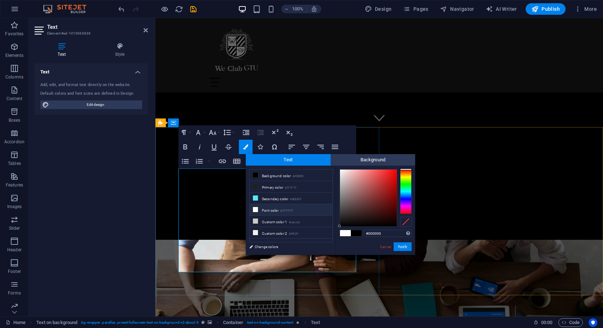
click at [257, 210] on icon at bounding box center [255, 209] width 5 height 5
type input "#ffffff"
click at [400, 247] on button "Apply" at bounding box center [403, 246] width 18 height 9
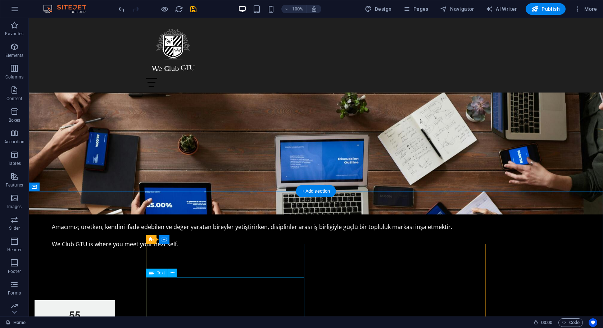
scroll to position [560, 0]
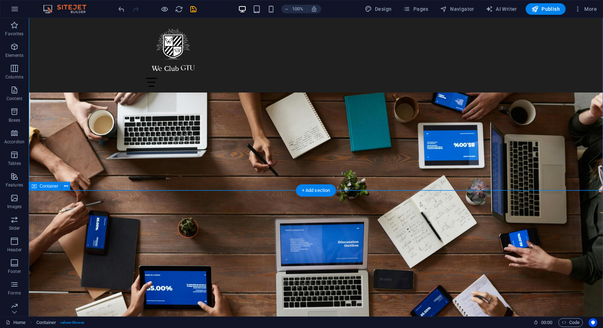
scroll to position [409, 0]
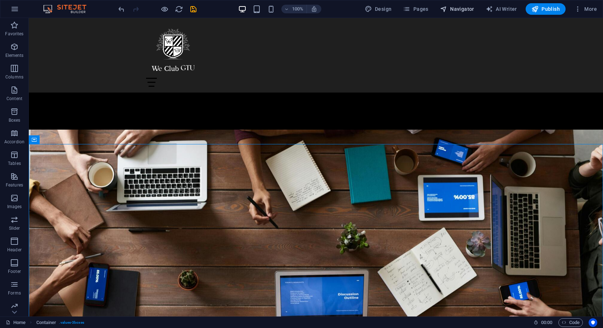
click at [454, 9] on span "Navigator" at bounding box center [457, 8] width 34 height 7
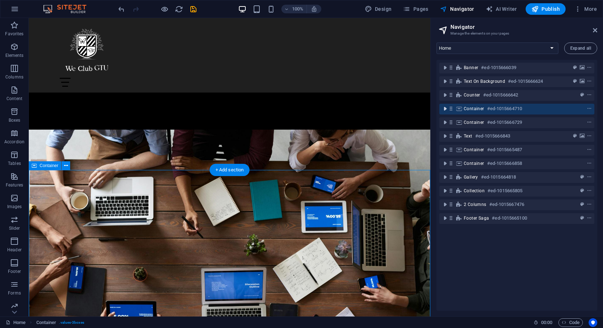
click at [444, 108] on icon "toggle-expand" at bounding box center [444, 108] width 7 height 7
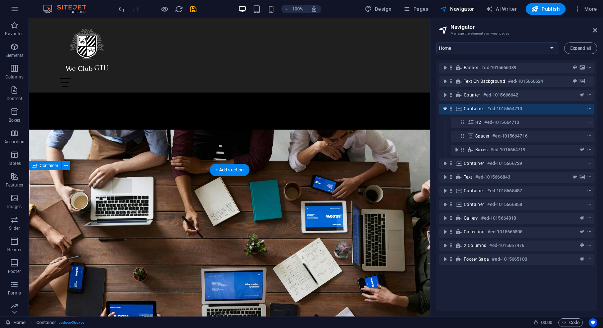
click at [445, 109] on icon "toggle-expand" at bounding box center [444, 108] width 7 height 7
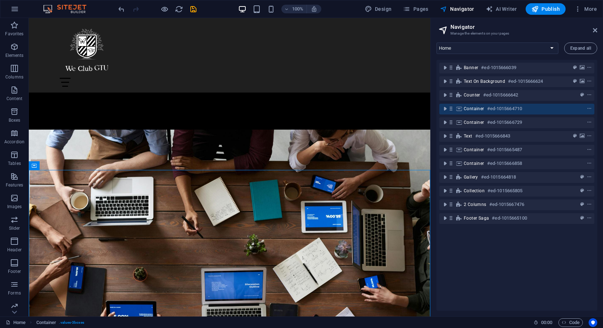
click at [445, 30] on icon at bounding box center [443, 30] width 11 height 10
click at [461, 12] on span "Navigator" at bounding box center [457, 8] width 34 height 7
click at [416, 8] on span "Pages" at bounding box center [415, 8] width 25 height 7
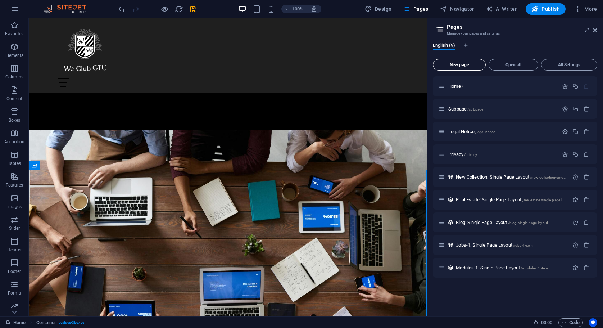
click at [471, 63] on span "New page" at bounding box center [459, 65] width 46 height 4
click at [458, 64] on span "New page" at bounding box center [459, 65] width 46 height 4
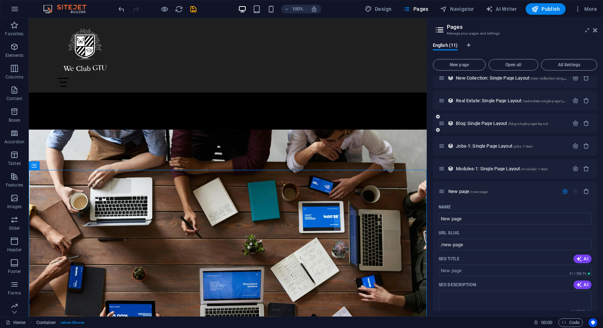
scroll to position [110, 0]
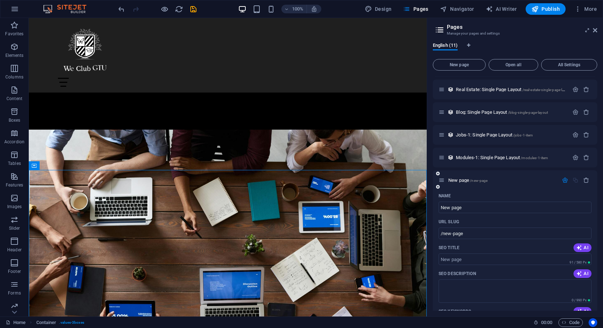
click at [479, 182] on div "New page /new-page" at bounding box center [498, 180] width 120 height 8
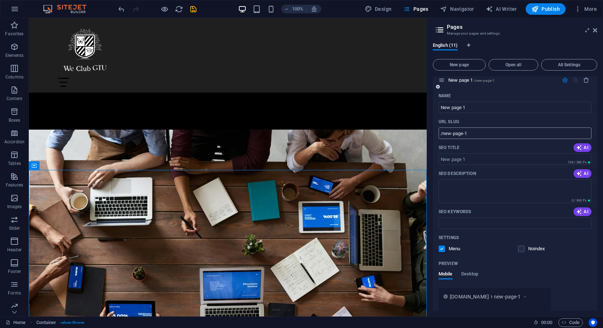
scroll to position [480, 0]
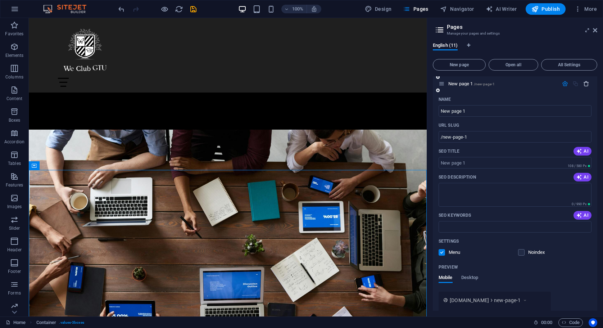
click at [586, 85] on icon "button" at bounding box center [586, 84] width 6 height 6
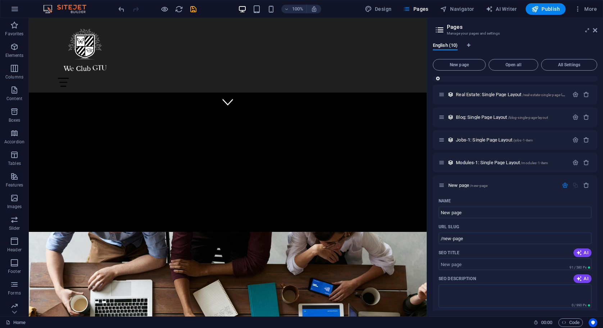
scroll to position [111, 0]
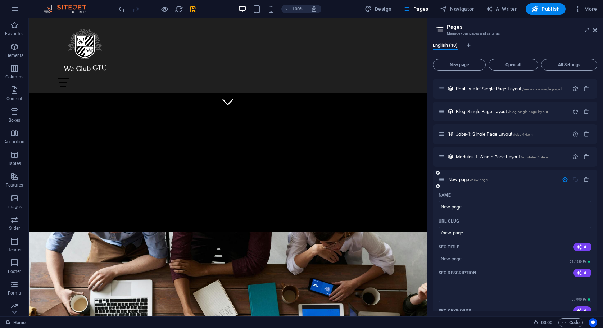
click at [441, 179] on icon at bounding box center [441, 179] width 6 height 6
click at [438, 172] on icon at bounding box center [438, 173] width 4 height 4
click at [458, 181] on span "New page 1 /new-page-1" at bounding box center [471, 179] width 46 height 5
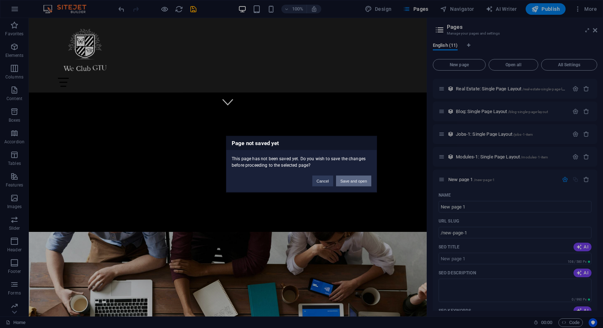
click at [362, 180] on button "Save and open" at bounding box center [353, 180] width 35 height 11
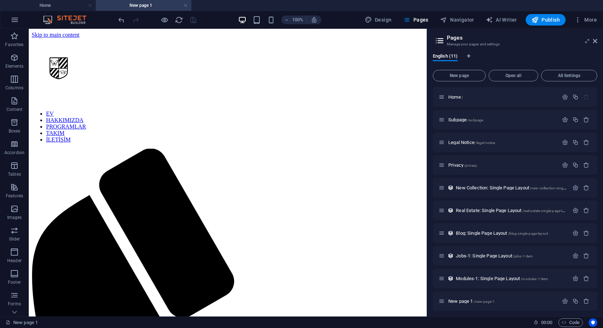
scroll to position [0, 0]
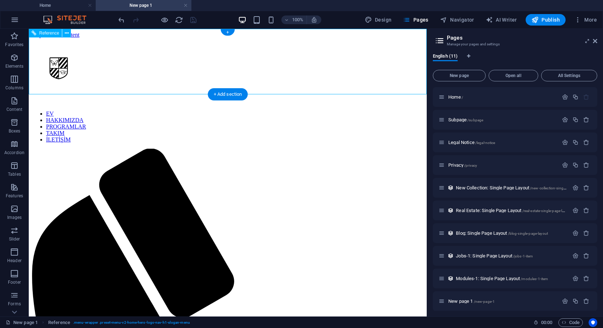
click at [352, 110] on nav "EV HAKKIMIZDA PROGRAMLAR TAKIM İLETİŞİM" at bounding box center [228, 126] width 392 height 32
click at [336, 138] on nav "EV HAKKIMIZDA PROGRAMLAR TAKIM İLETİŞİM" at bounding box center [228, 126] width 392 height 32
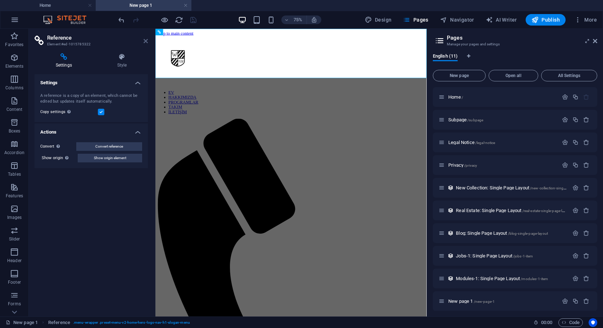
click at [146, 42] on icon at bounding box center [146, 41] width 4 height 6
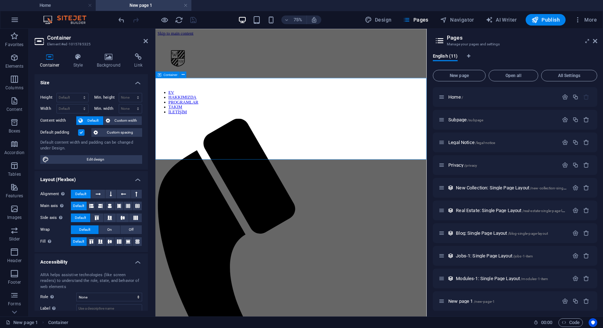
click at [185, 77] on icon at bounding box center [183, 75] width 3 height 6
click at [135, 134] on span "Custom spacing" at bounding box center [120, 132] width 40 height 9
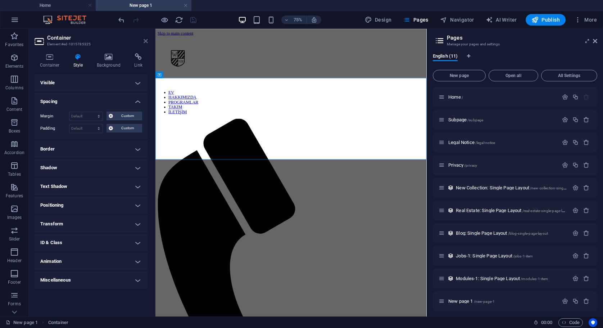
click at [145, 43] on icon at bounding box center [146, 41] width 4 height 6
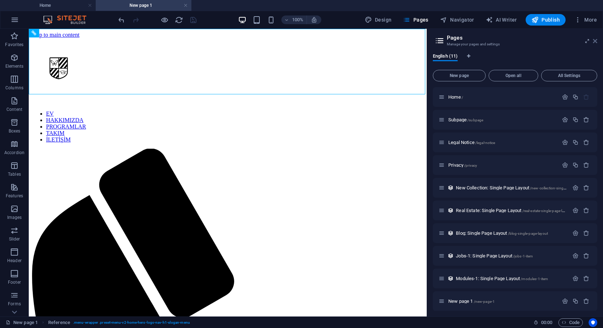
click at [596, 41] on icon at bounding box center [595, 41] width 4 height 6
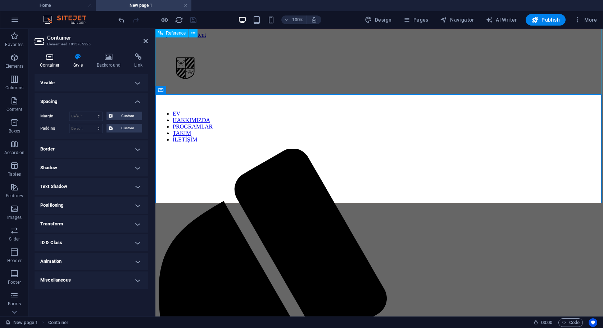
click at [51, 55] on icon at bounding box center [50, 56] width 31 height 7
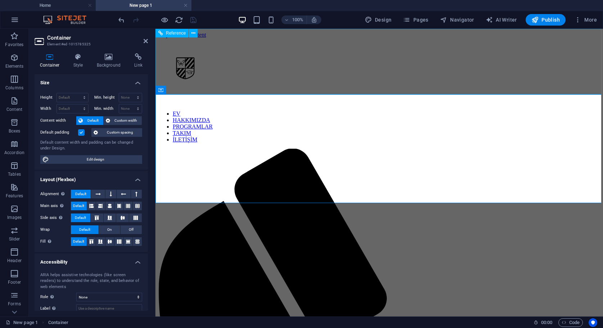
click at [147, 45] on header "Container Element #ed-1015785325" at bounding box center [91, 38] width 113 height 19
click at [147, 43] on icon at bounding box center [146, 41] width 4 height 6
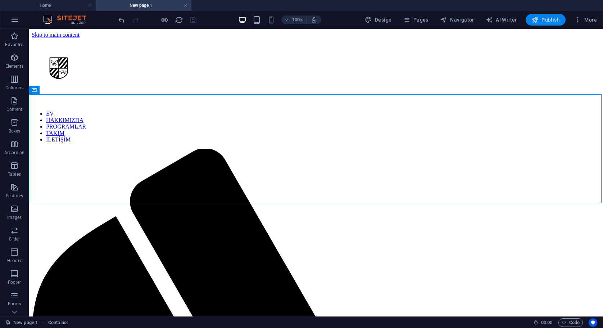
click at [540, 18] on span "Publish" at bounding box center [545, 19] width 28 height 7
checkbox input "false"
